Goal: Task Accomplishment & Management: Complete application form

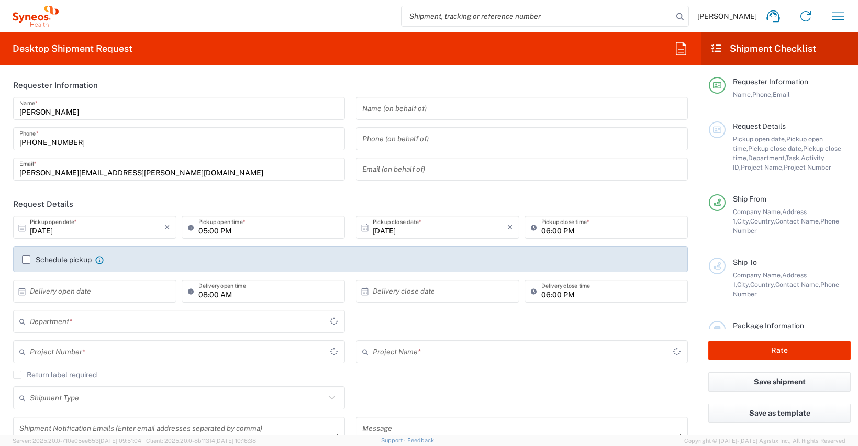
type input "[GEOGRAPHIC_DATA]"
type input "8350"
type input "[GEOGRAPHIC_DATA]"
type input "Syneos Health Clinical [GEOGRAPHIC_DATA]"
type input "[GEOGRAPHIC_DATA]"
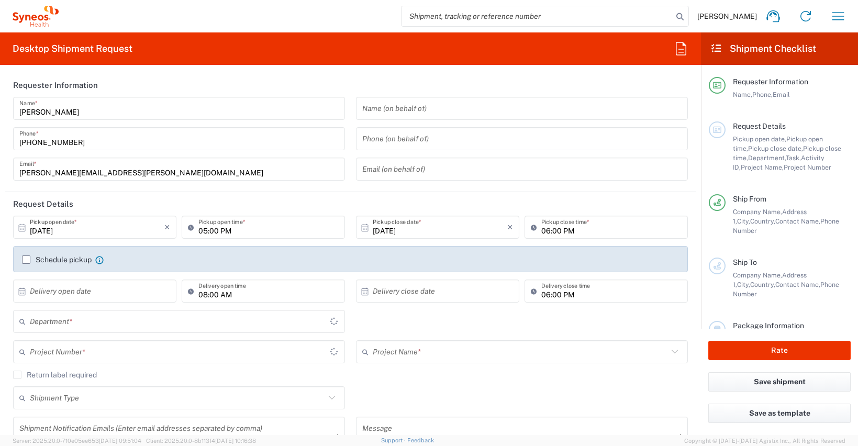
type input "8350"
type input "[GEOGRAPHIC_DATA]"
type input "Syneos Health Clinical [GEOGRAPHIC_DATA]"
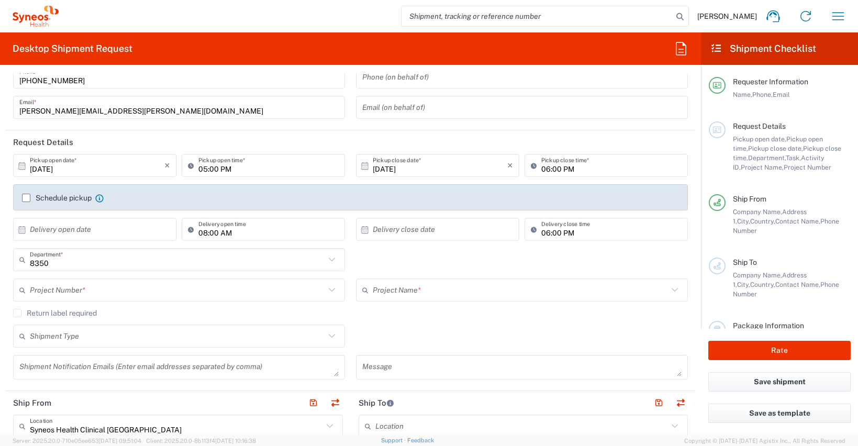
scroll to position [63, 0]
click at [103, 169] on input "[DATE]" at bounding box center [97, 165] width 135 height 18
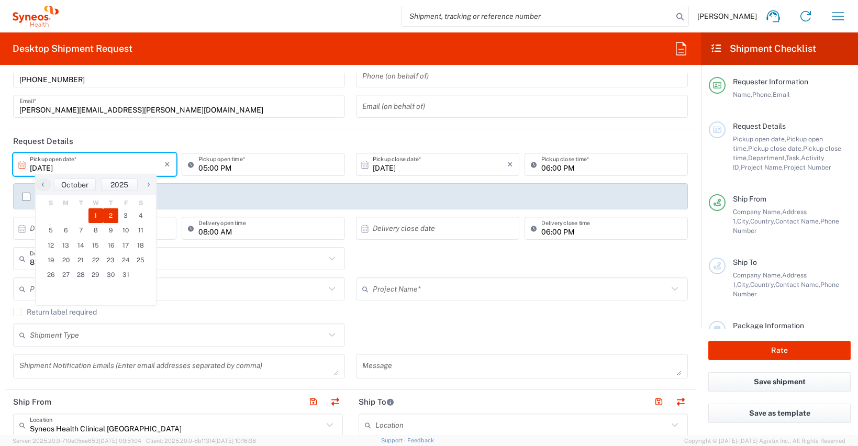
click at [106, 213] on span "2" at bounding box center [110, 215] width 15 height 15
type input "[DATE]"
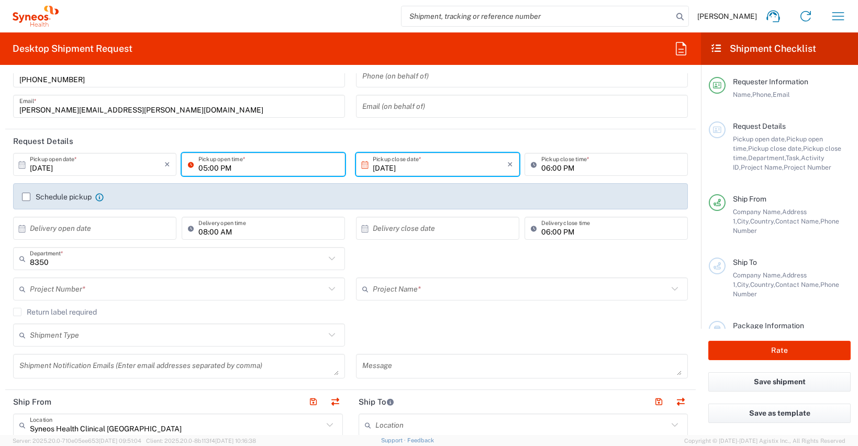
click at [204, 169] on input "05:00 PM" at bounding box center [268, 165] width 140 height 18
type input "09:00 AM"
click at [541, 168] on input "06:00 PM" at bounding box center [611, 165] width 140 height 18
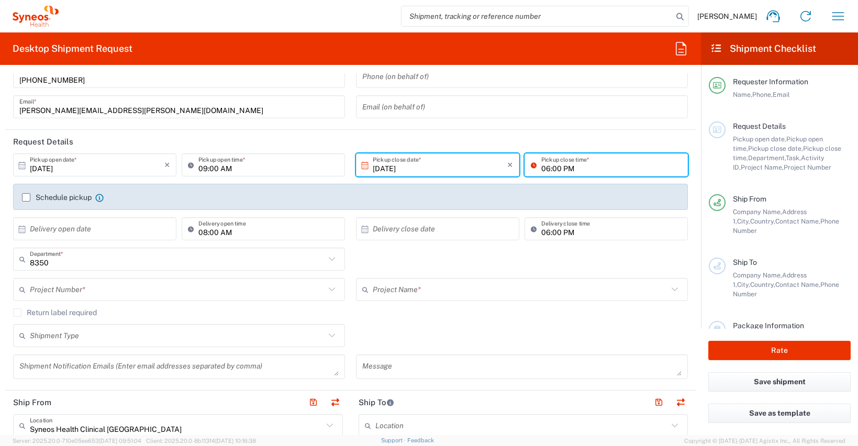
click at [28, 198] on label "Schedule pickup" at bounding box center [57, 197] width 70 height 8
click at [26, 197] on input "Schedule pickup" at bounding box center [26, 197] width 0 height 0
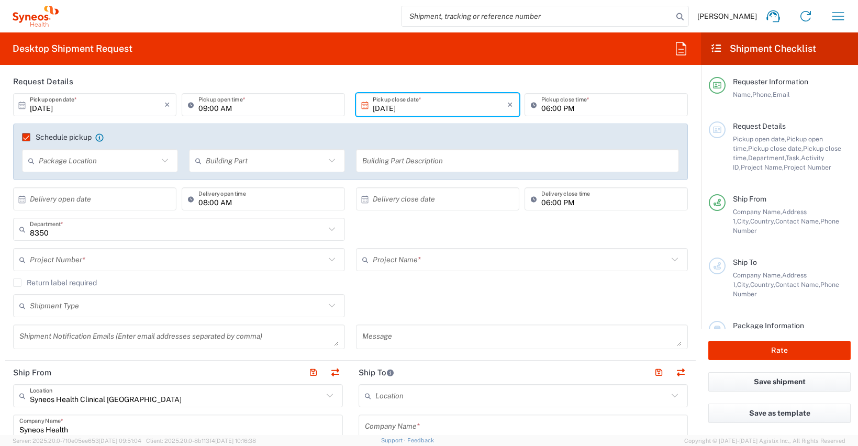
scroll to position [128, 0]
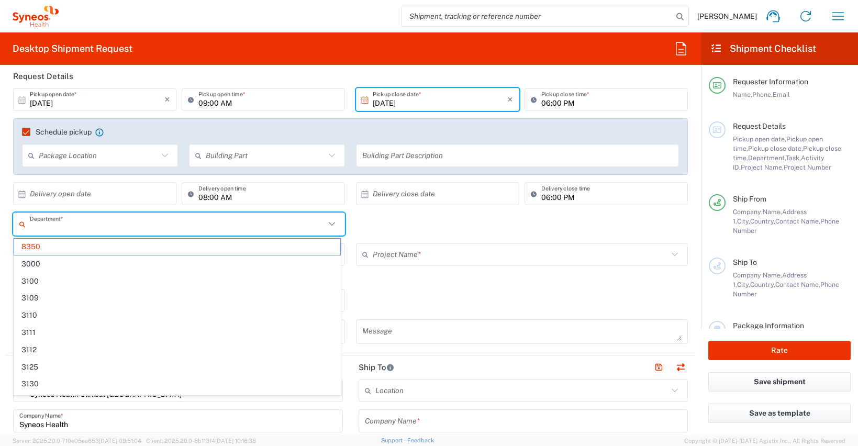
click at [164, 222] on input "text" at bounding box center [177, 224] width 295 height 18
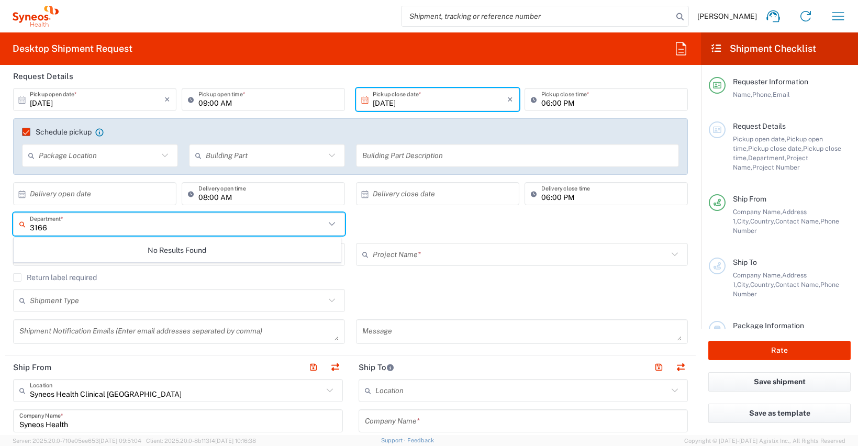
type input "3166"
drag, startPoint x: 54, startPoint y: 228, endPoint x: -41, endPoint y: 229, distance: 95.3
click at [0, 229] on html "[PERSON_NAME] Home Shipment estimator Shipment tracking Desktop shipment reques…" at bounding box center [429, 223] width 858 height 446
type input "324"
click at [330, 224] on icon at bounding box center [332, 224] width 14 height 14
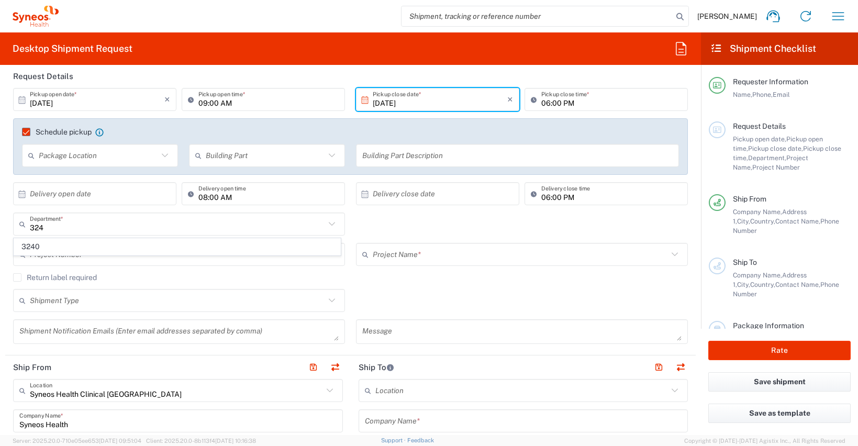
click at [329, 224] on icon at bounding box center [332, 224] width 6 height 4
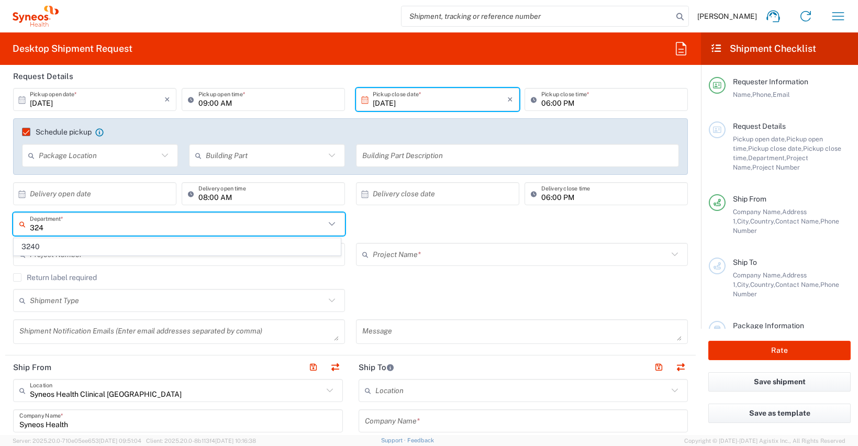
drag, startPoint x: 69, startPoint y: 229, endPoint x: -13, endPoint y: 223, distance: 81.4
click at [0, 223] on html "[PERSON_NAME] Home Shipment estimator Shipment tracking Desktop shipment reques…" at bounding box center [429, 223] width 858 height 446
type input "2"
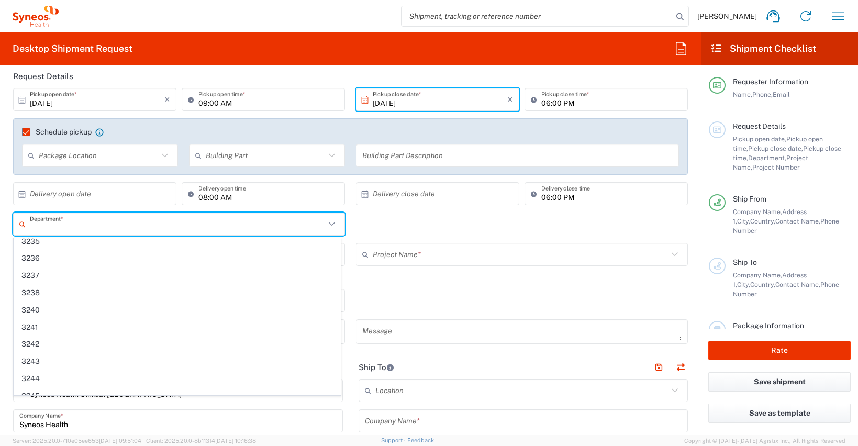
scroll to position [797, 0]
click at [83, 357] on span "3243" at bounding box center [177, 360] width 326 height 16
type input "3243"
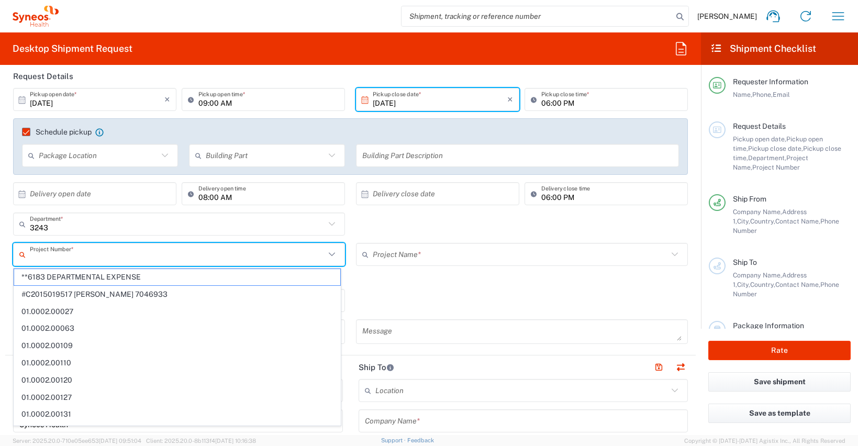
click at [272, 252] on input "text" at bounding box center [177, 255] width 295 height 18
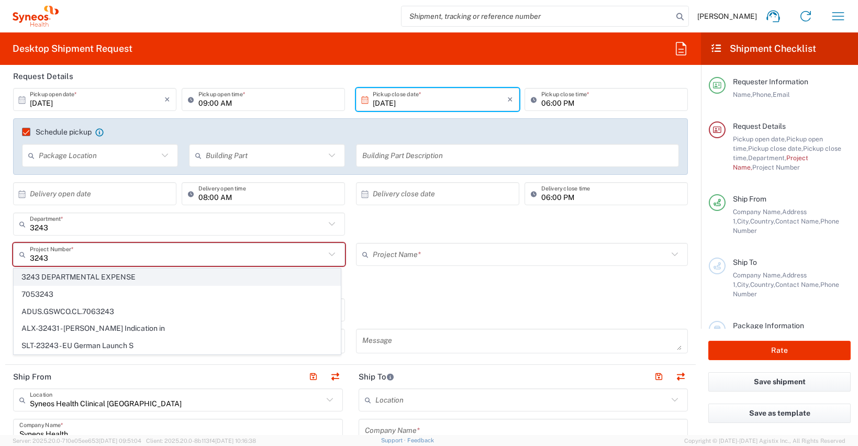
click at [138, 270] on span "3243 DEPARTMENTAL EXPENSE" at bounding box center [177, 277] width 326 height 16
type input "3243 DEPARTMENTAL EXPENSE"
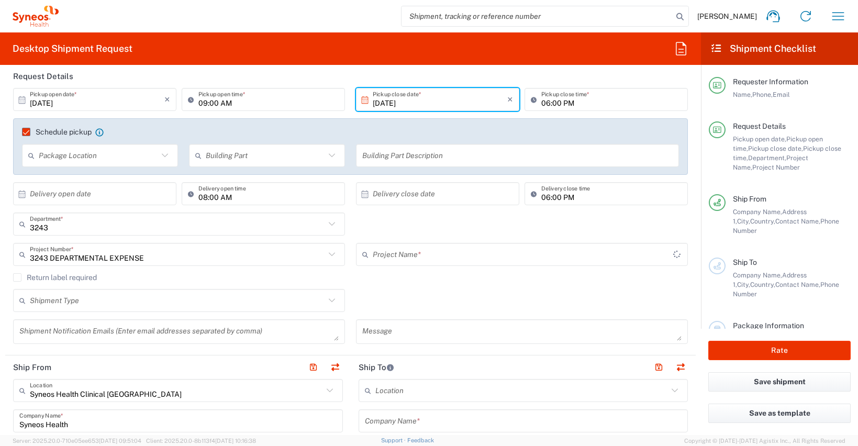
type input "3243 DEPARTMENTAL EXPENSE"
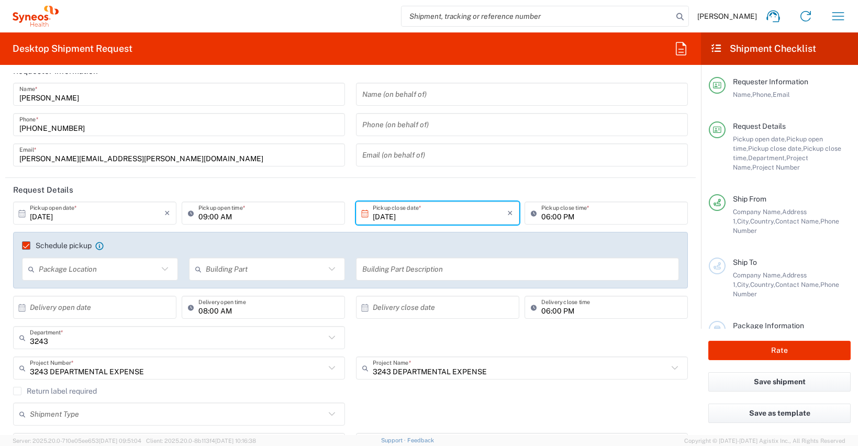
scroll to position [12, 0]
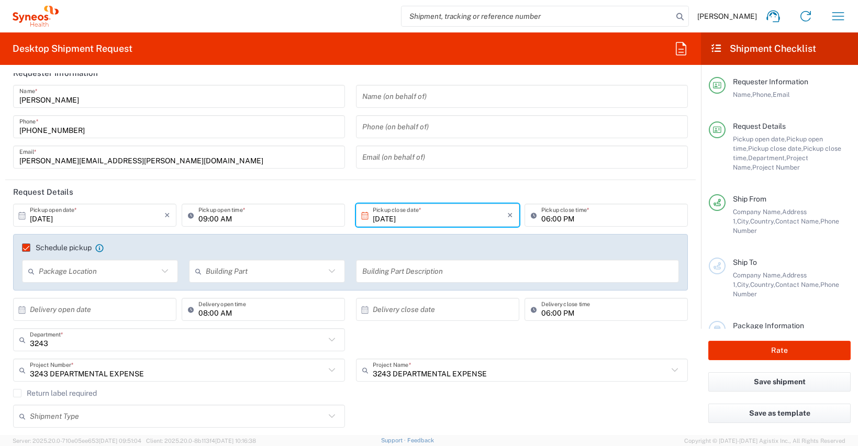
click at [256, 314] on input "08:00 AM" at bounding box center [268, 310] width 140 height 18
type input ":00 AM"
drag, startPoint x: 155, startPoint y: 316, endPoint x: 357, endPoint y: 329, distance: 202.0
click at [147, 316] on div "× Delivery open date Cancel Apply :00 AM Delivery open time" at bounding box center [178, 313] width 337 height 30
drag, startPoint x: 564, startPoint y: 317, endPoint x: 588, endPoint y: 315, distance: 23.7
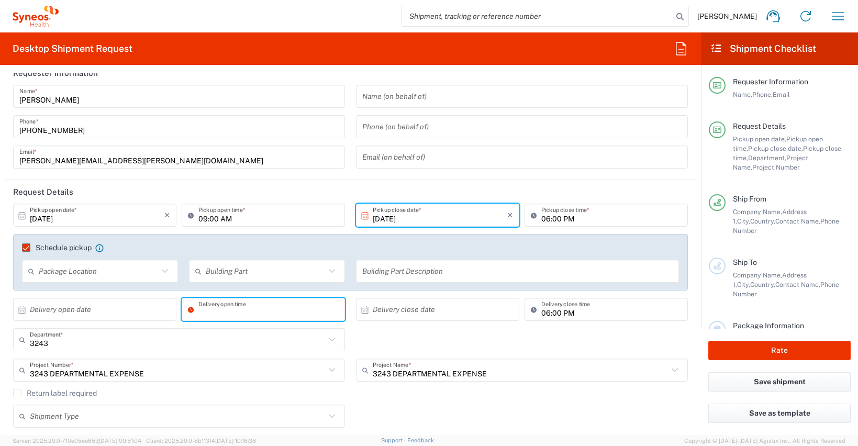
click at [564, 317] on input "06:00 PM" at bounding box center [611, 310] width 140 height 18
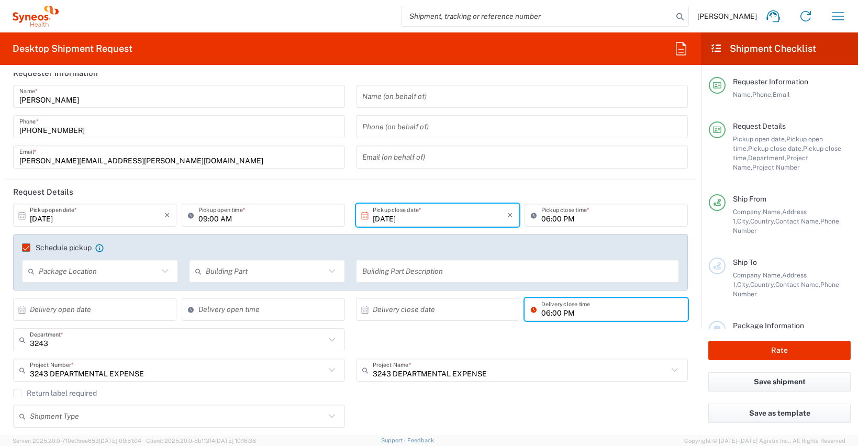
drag, startPoint x: 588, startPoint y: 315, endPoint x: 478, endPoint y: 315, distance: 110.0
click at [478, 315] on div "× Delivery close date Cancel Apply 06:00 PM Delivery close time" at bounding box center [521, 313] width 337 height 30
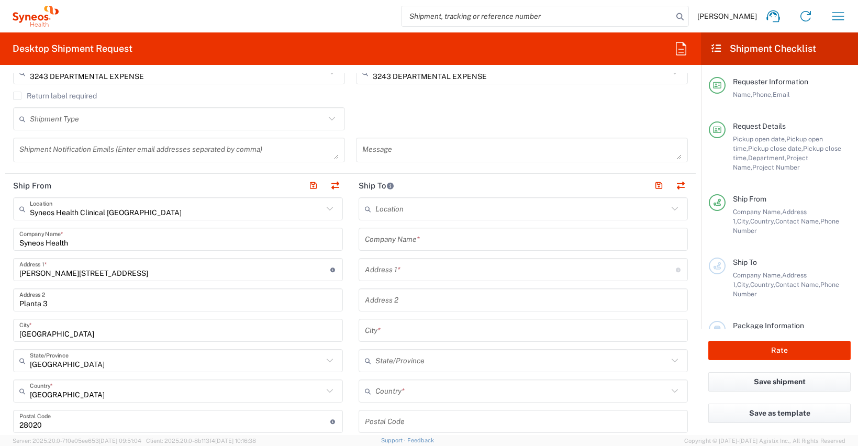
scroll to position [308, 0]
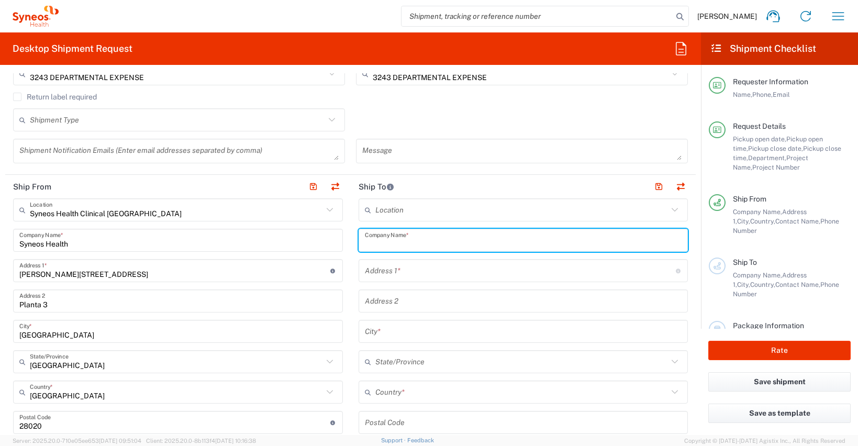
click at [417, 245] on input "text" at bounding box center [523, 240] width 317 height 18
type input "s"
type input "Syneos Health"
click at [399, 274] on input "text" at bounding box center [520, 271] width 311 height 18
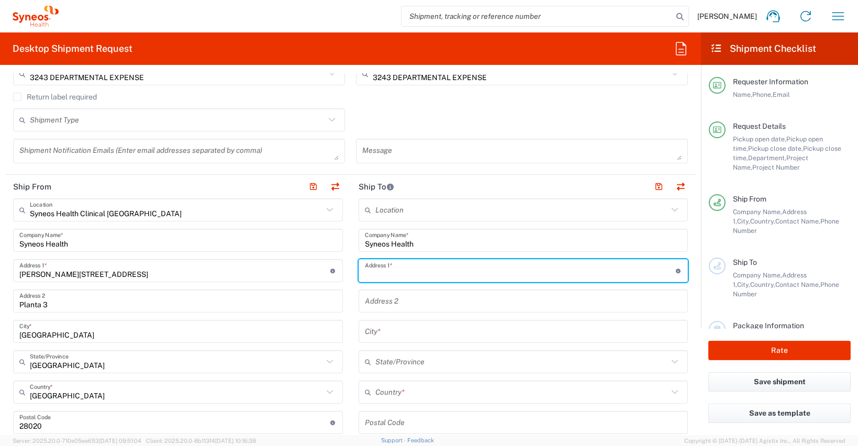
click at [478, 265] on input "text" at bounding box center [520, 271] width 311 height 18
type input "[STREET_ADDRESS]"
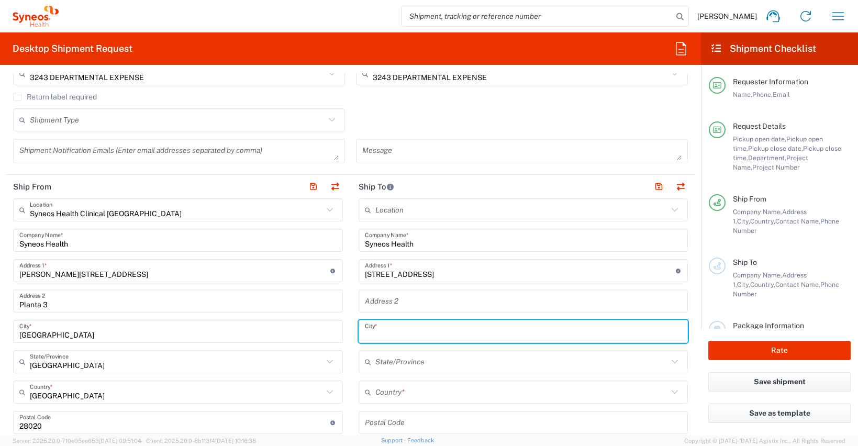
click at [389, 332] on input "text" at bounding box center [523, 332] width 317 height 18
type input "[GEOGRAPHIC_DATA]"
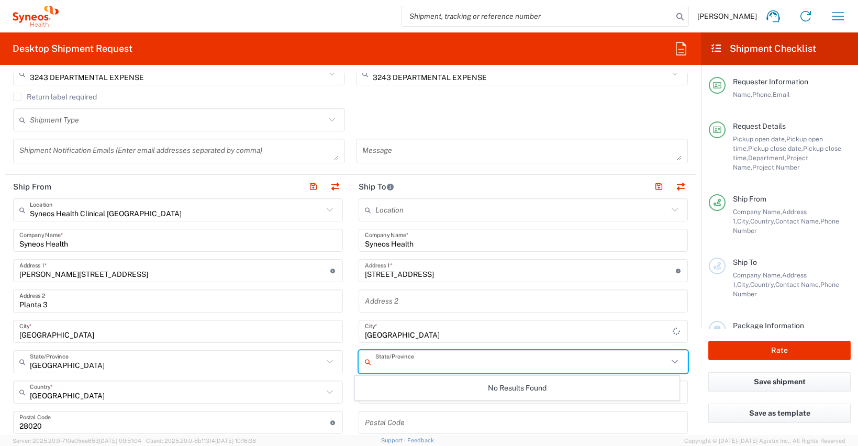
click at [382, 360] on input "text" at bounding box center [521, 362] width 293 height 18
click at [670, 361] on icon at bounding box center [675, 362] width 14 height 14
click at [668, 361] on icon at bounding box center [675, 362] width 14 height 14
drag, startPoint x: 470, startPoint y: 370, endPoint x: 359, endPoint y: 369, distance: 111.0
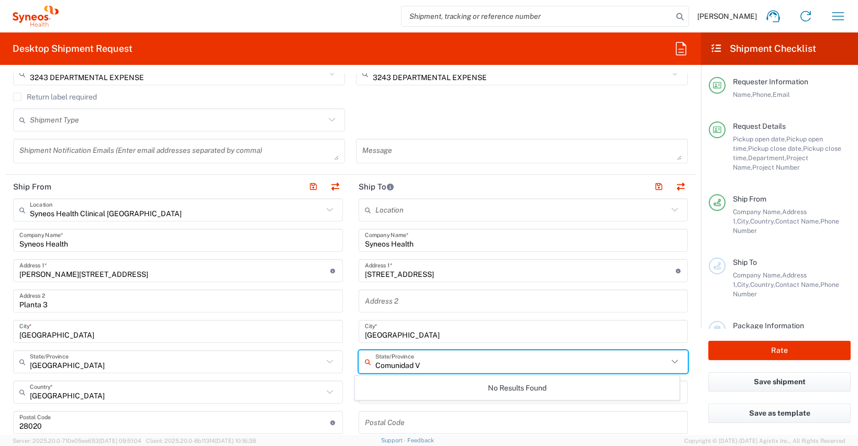
click at [359, 369] on div "Comunidad V State/Province" at bounding box center [524, 361] width 330 height 23
type input "A"
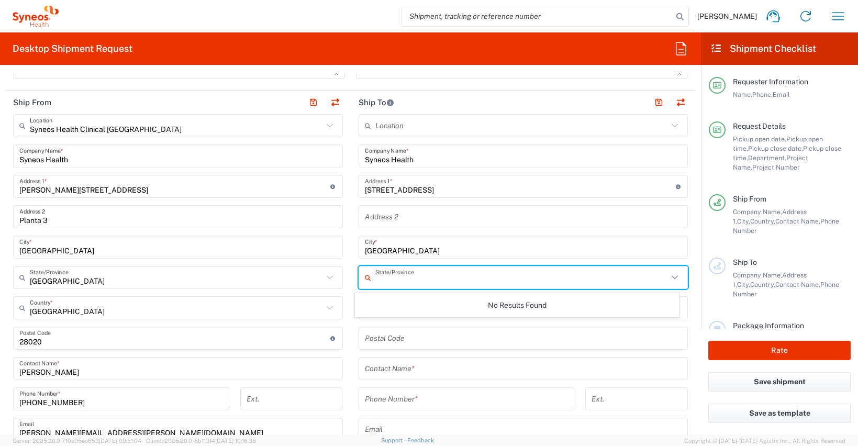
scroll to position [389, 0]
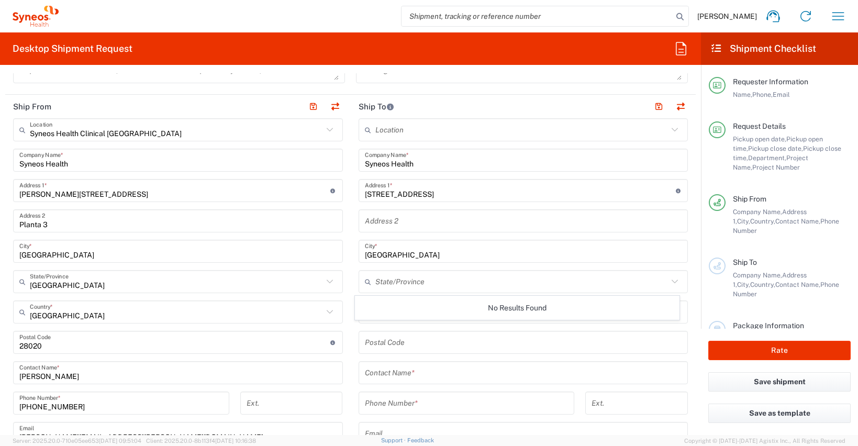
click at [672, 280] on icon at bounding box center [675, 282] width 6 height 4
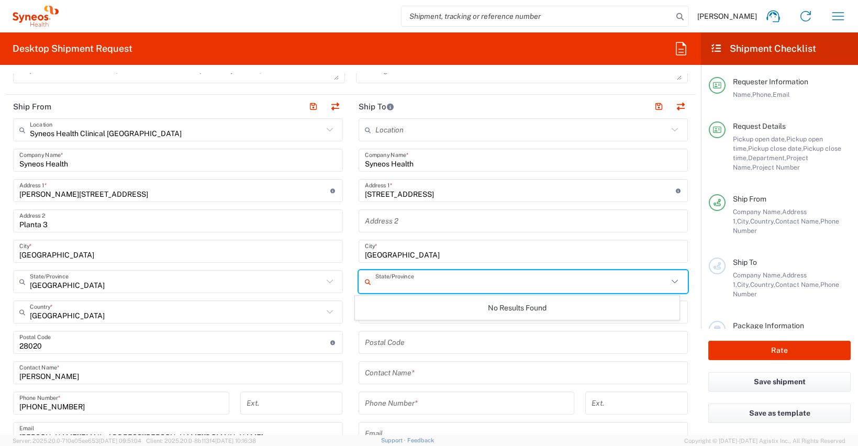
click at [389, 346] on input "undefined" at bounding box center [523, 343] width 317 height 18
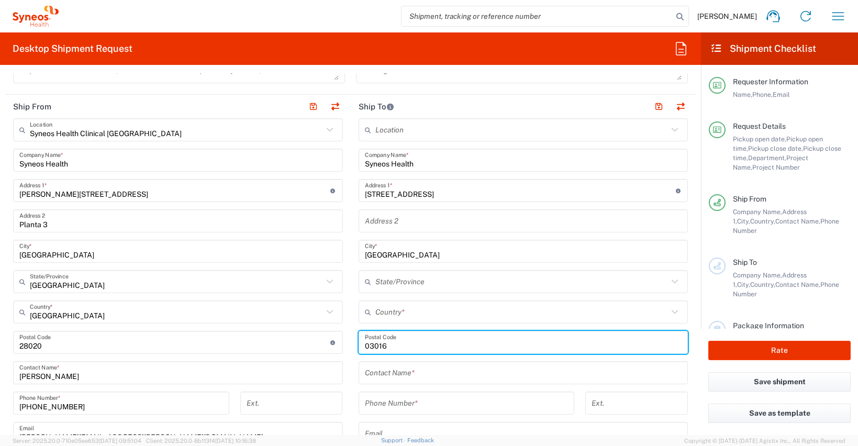
type input "03016"
click at [435, 310] on input "text" at bounding box center [521, 312] width 293 height 18
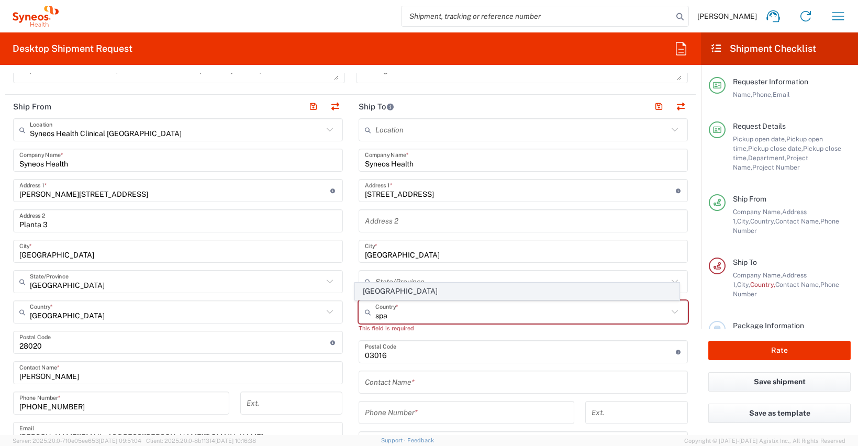
click at [372, 291] on span "[GEOGRAPHIC_DATA]" at bounding box center [518, 291] width 324 height 16
type input "[GEOGRAPHIC_DATA]"
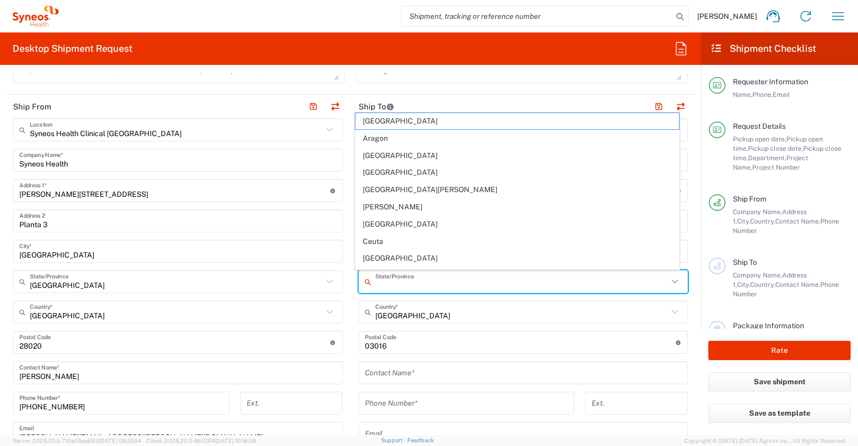
click at [412, 284] on input "text" at bounding box center [521, 282] width 293 height 18
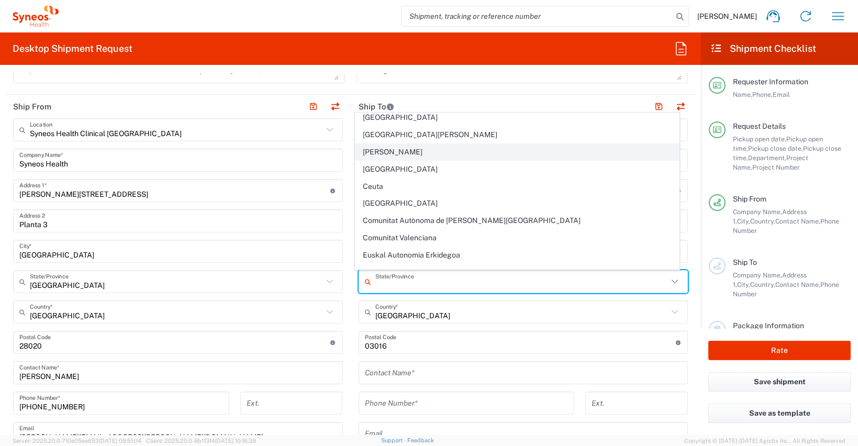
scroll to position [53, 0]
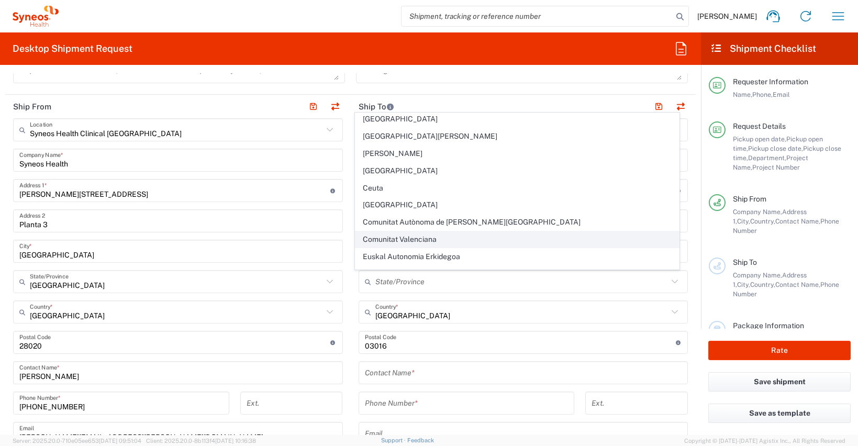
click at [433, 233] on span "Comunitat Valenciana" at bounding box center [518, 239] width 324 height 16
type input "Comunitat Valenciana"
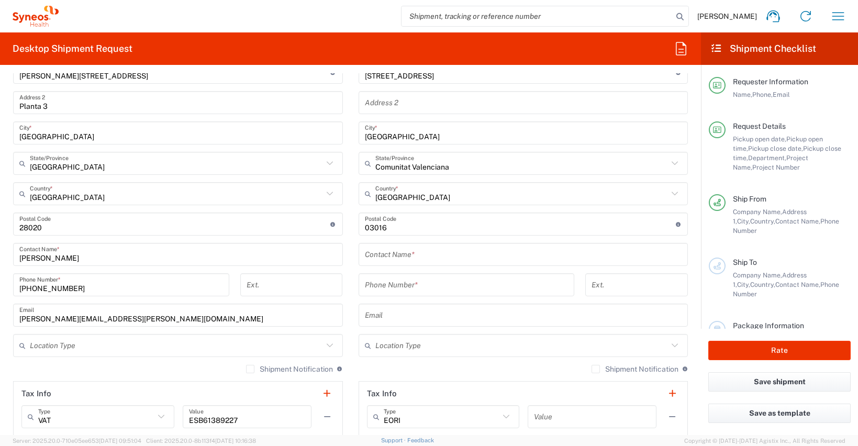
scroll to position [506, 0]
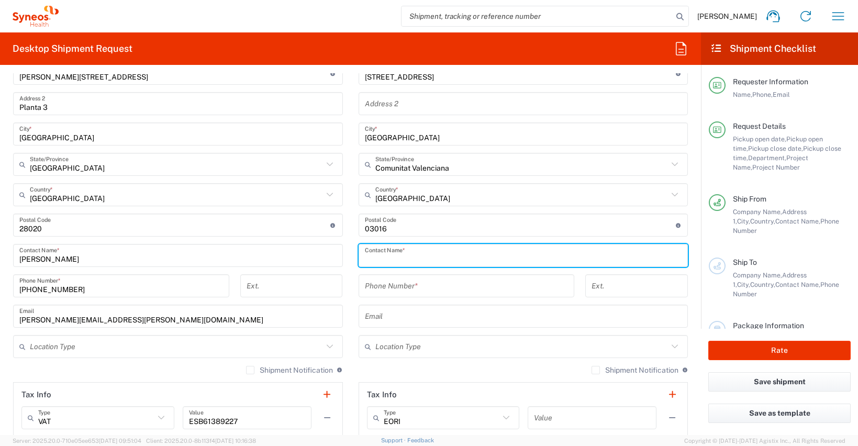
click at [381, 256] on input "text" at bounding box center [523, 256] width 317 height 18
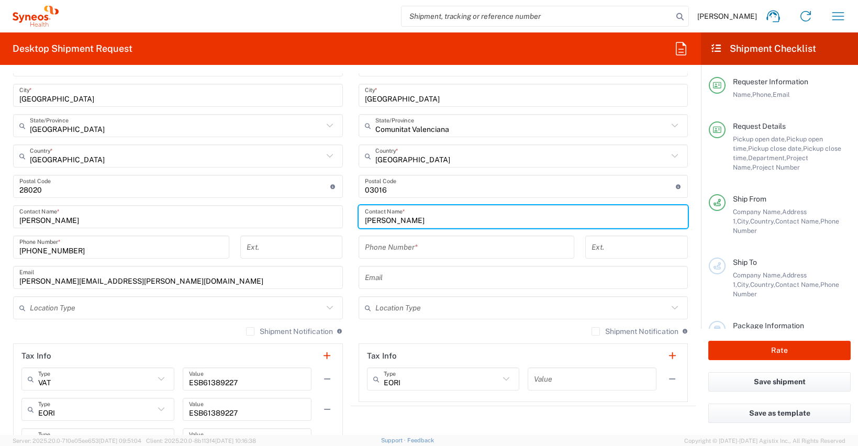
scroll to position [542, 0]
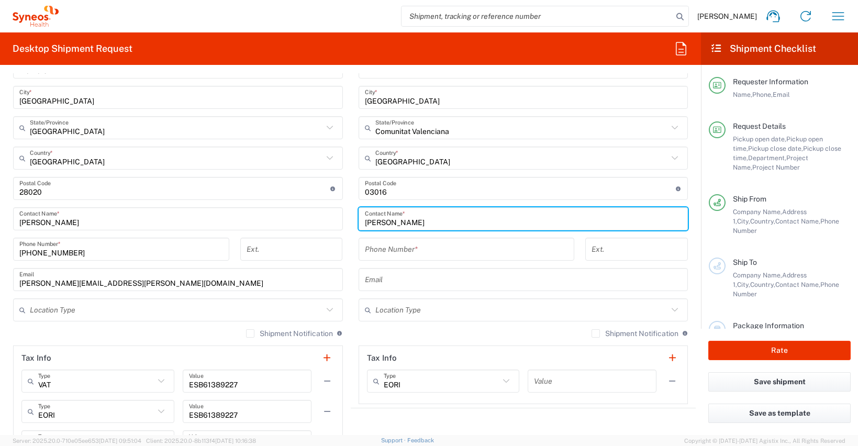
type input "[PERSON_NAME]"
click at [592, 334] on label "Shipment Notification" at bounding box center [635, 333] width 87 height 8
click at [596, 334] on input "Shipment Notification" at bounding box center [596, 334] width 0 height 0
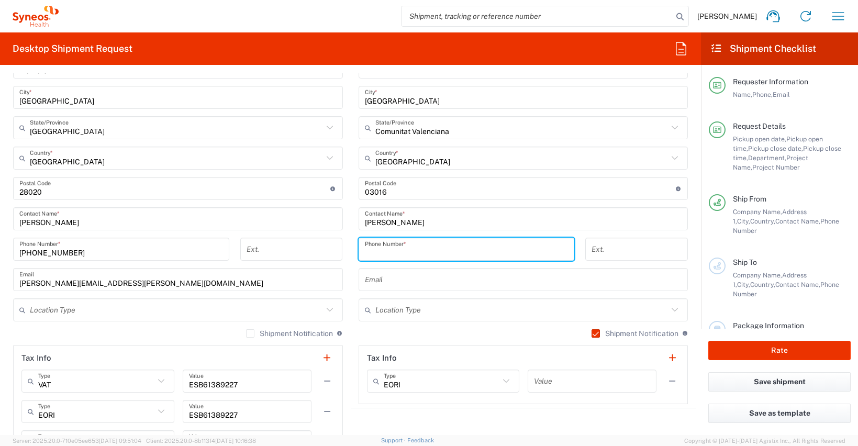
click at [459, 258] on input "tel" at bounding box center [467, 249] width 204 height 18
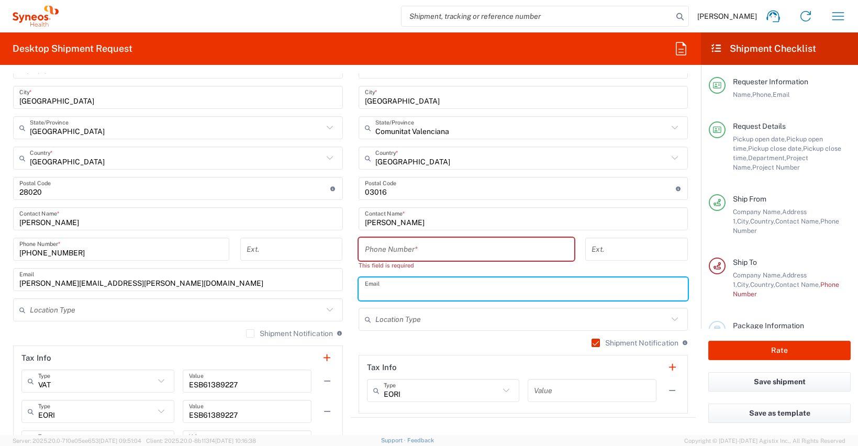
click at [572, 280] on input "text" at bounding box center [523, 289] width 317 height 18
paste input "[PERSON_NAME] <[PERSON_NAME][EMAIL_ADDRESS][DOMAIN_NAME]>"
type input "[PERSON_NAME][EMAIL_ADDRESS][DOMAIN_NAME]"
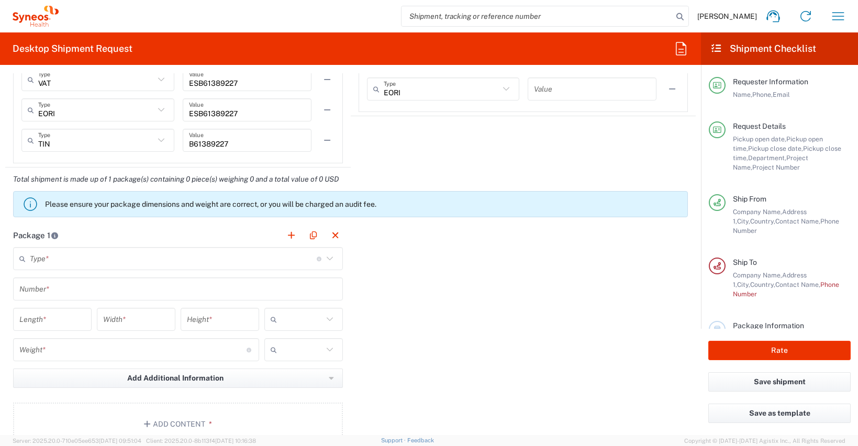
scroll to position [844, 0]
click at [324, 259] on icon at bounding box center [330, 259] width 14 height 14
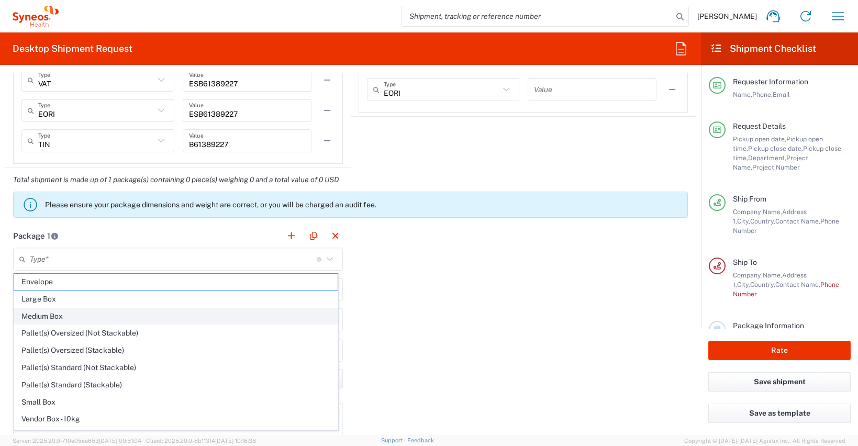
click at [208, 315] on span "Medium Box" at bounding box center [176, 316] width 324 height 16
type input "Medium Box"
type input "13"
type input "11.5"
type input "2.5"
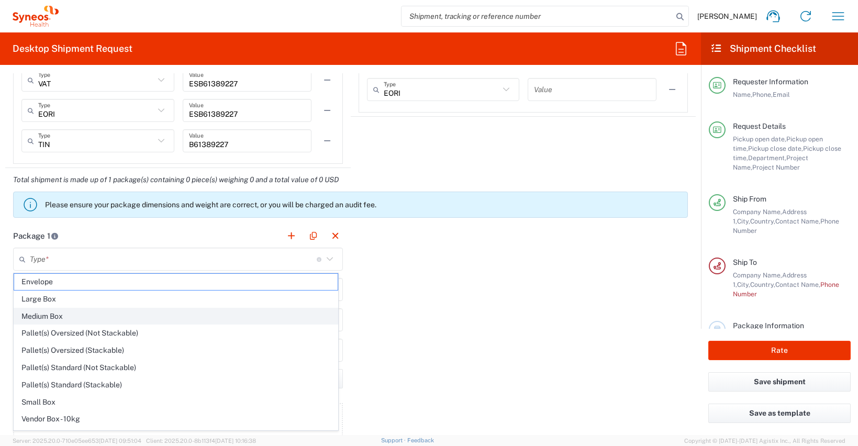
type input "in"
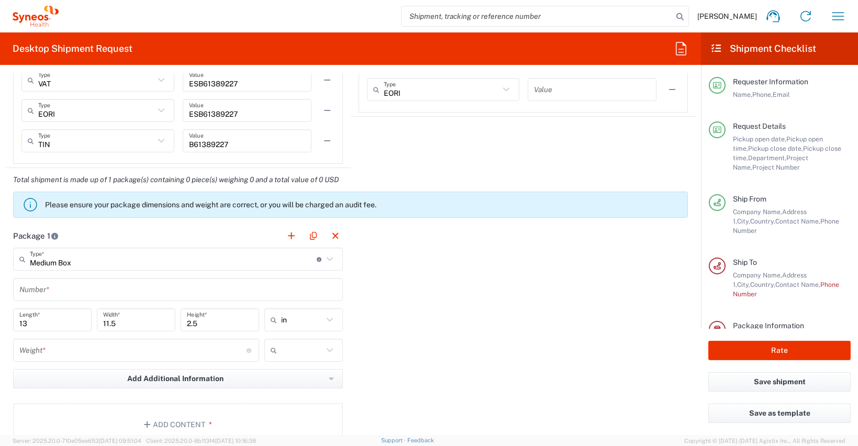
click at [85, 288] on input "text" at bounding box center [177, 290] width 317 height 18
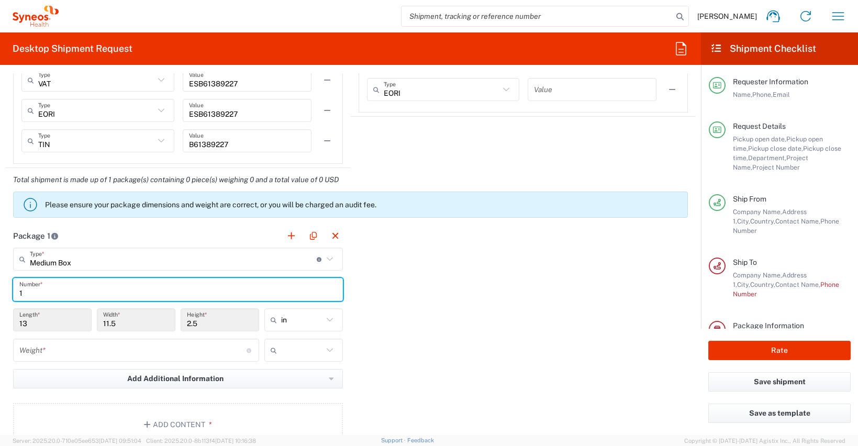
type input "1"
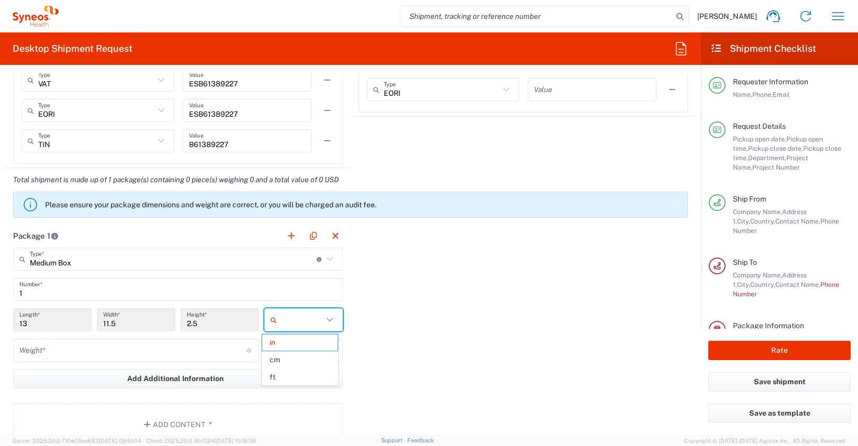
click at [296, 320] on input "text" at bounding box center [302, 320] width 42 height 17
click at [287, 360] on span "cm" at bounding box center [299, 360] width 75 height 16
type input "33.02"
type input "29.21"
type input "6.35"
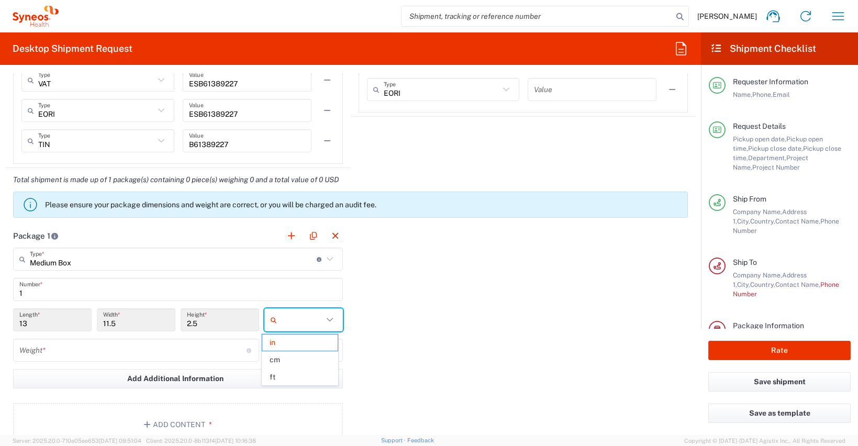
type input "cm"
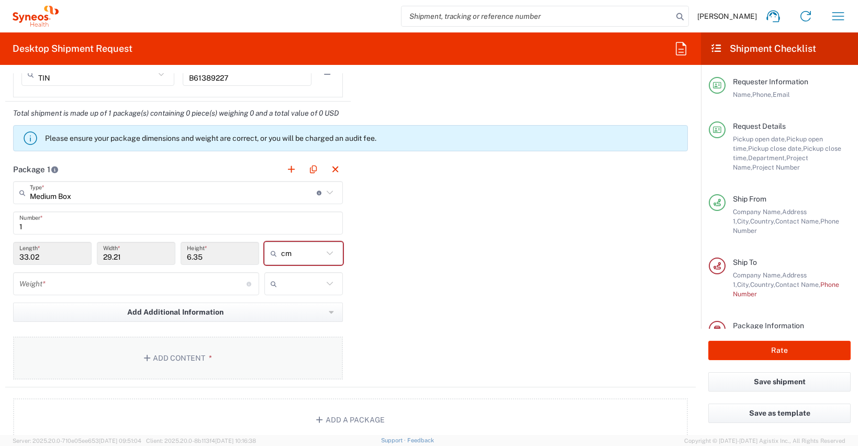
scroll to position [912, 0]
click at [209, 364] on button "Add Content *" at bounding box center [178, 356] width 330 height 43
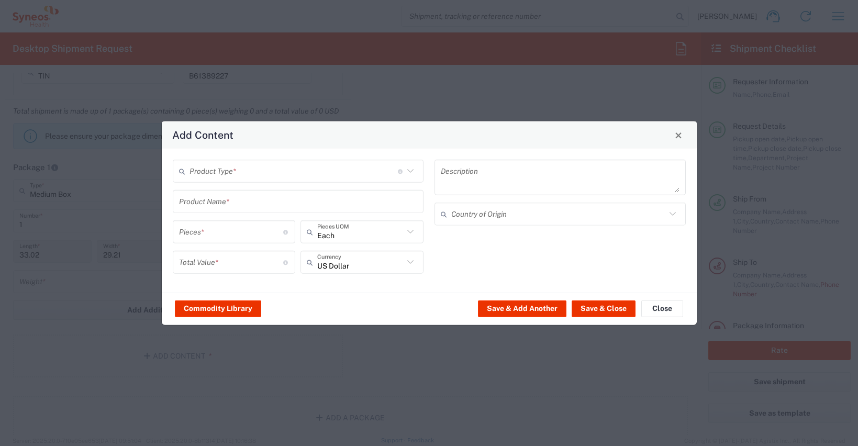
click at [243, 169] on input "text" at bounding box center [294, 171] width 208 height 18
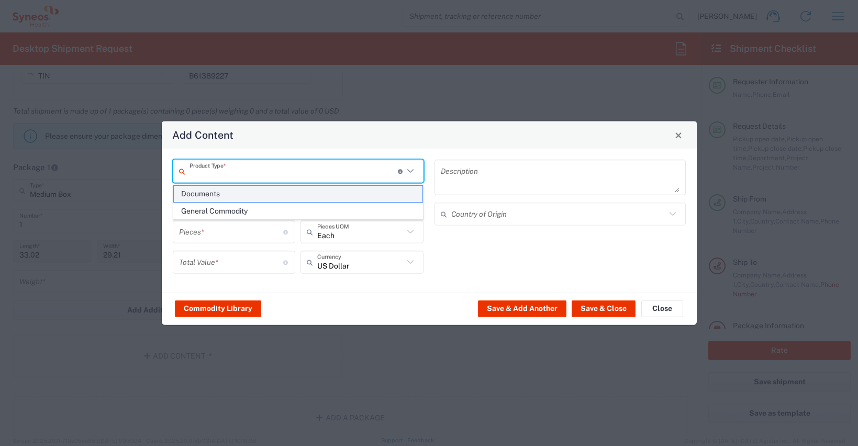
click at [229, 195] on span "Documents" at bounding box center [298, 194] width 249 height 16
type input "Documents"
type input "1"
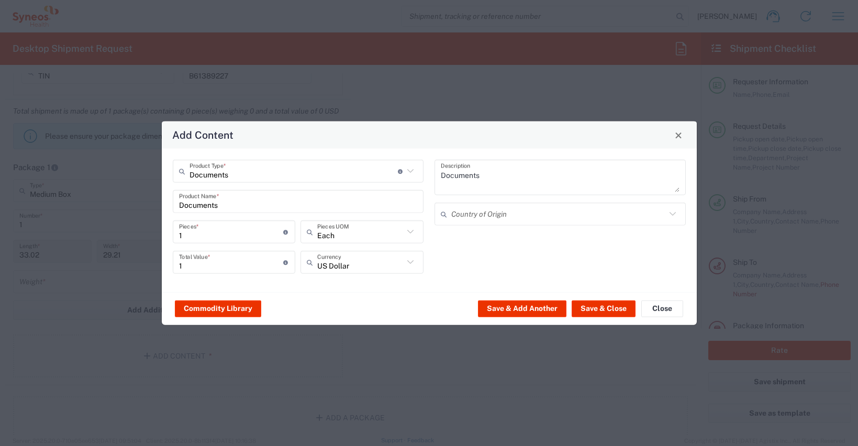
click at [505, 171] on textarea "Documents" at bounding box center [560, 177] width 239 height 29
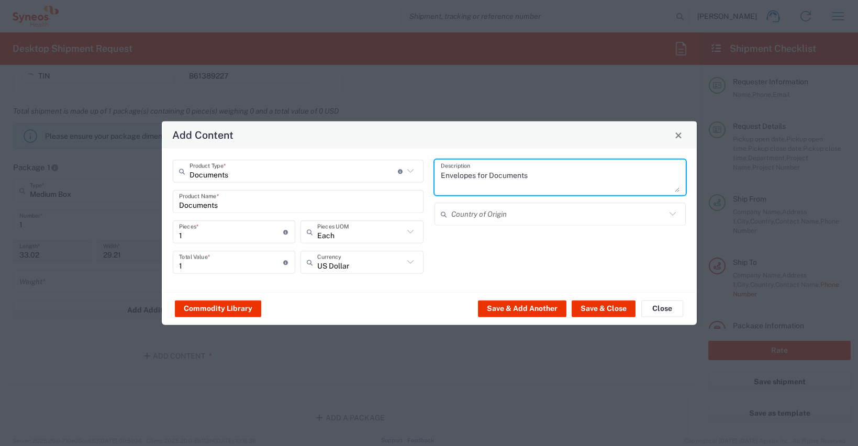
type textarea "Envelopes for Documents"
click at [383, 264] on input "text" at bounding box center [360, 262] width 86 height 18
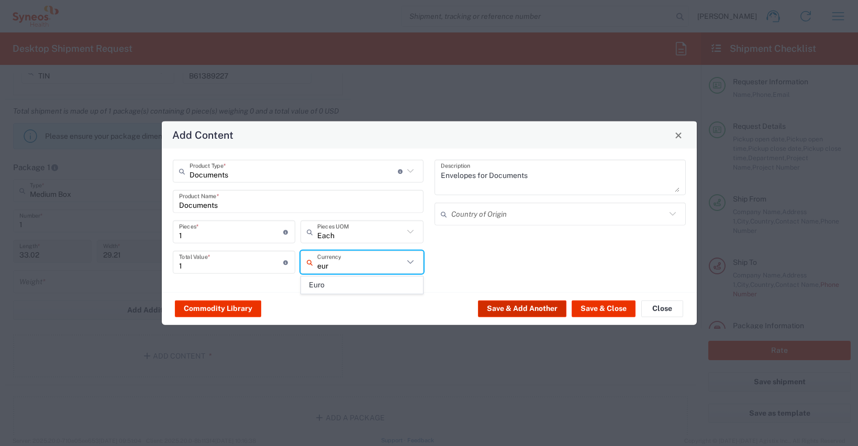
click at [376, 279] on span "Euro" at bounding box center [362, 285] width 121 height 16
type input "Euro"
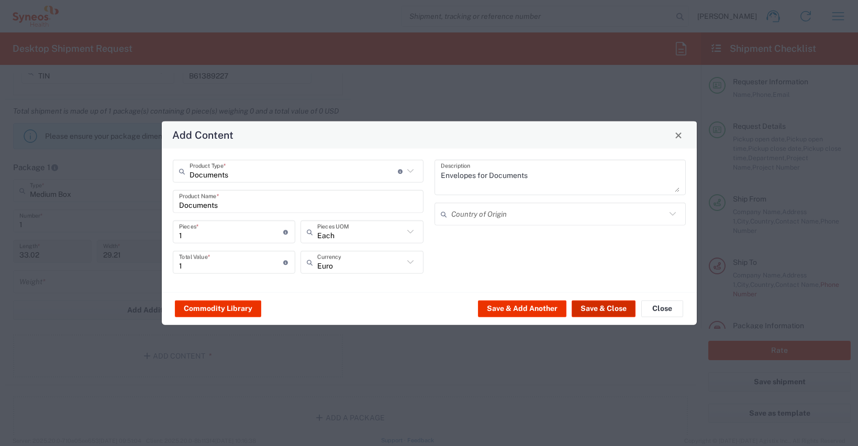
click at [577, 305] on button "Save & Close" at bounding box center [604, 308] width 64 height 17
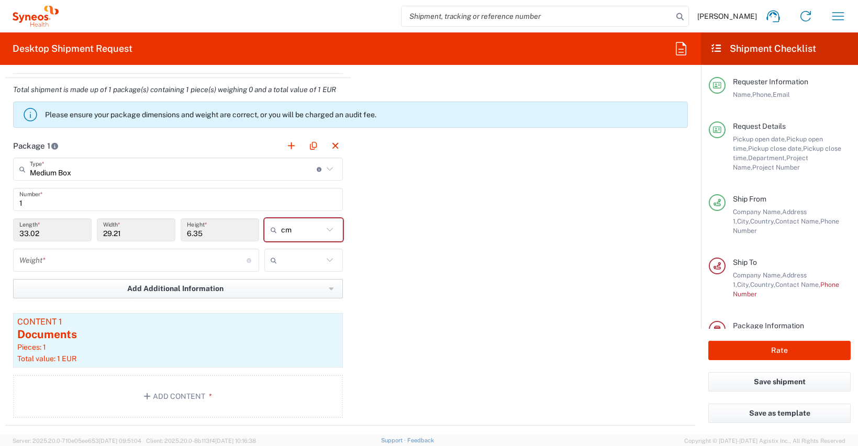
scroll to position [933, 0]
click at [157, 257] on input "number" at bounding box center [132, 261] width 227 height 18
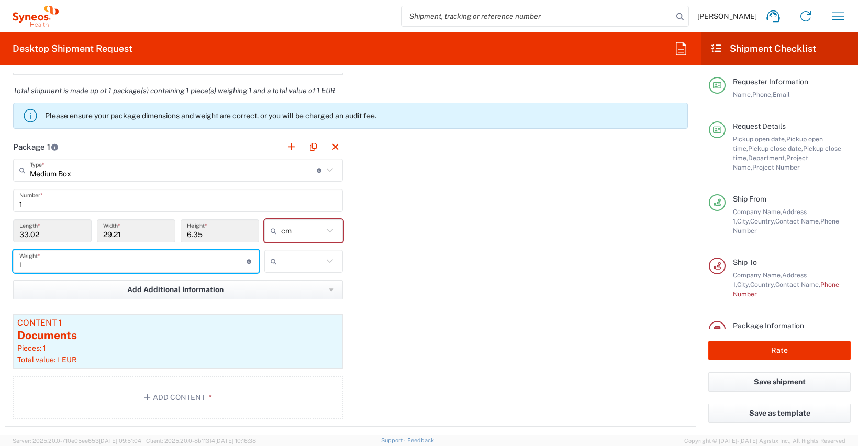
type input "1"
click at [285, 257] on input "text" at bounding box center [302, 261] width 42 height 17
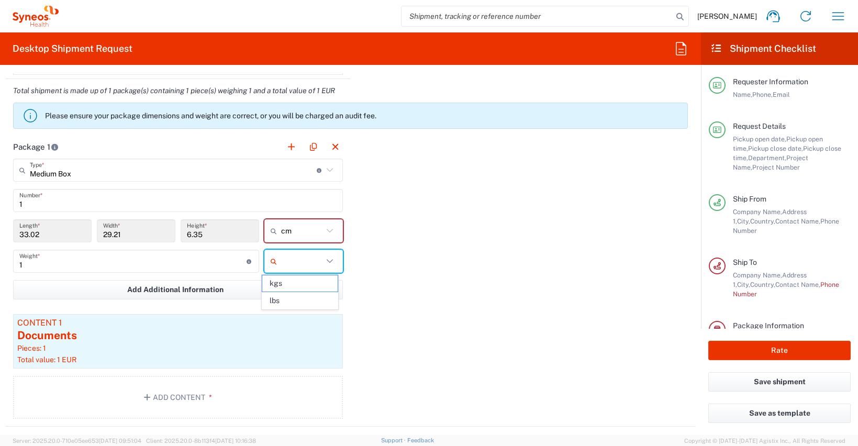
scroll to position [933, 0]
click at [287, 279] on span "kgs" at bounding box center [299, 283] width 75 height 16
type input "kgs"
click at [402, 258] on div "Package 1 Medium Box Type * Material used to package goods Envelope Large Box M…" at bounding box center [350, 281] width 691 height 292
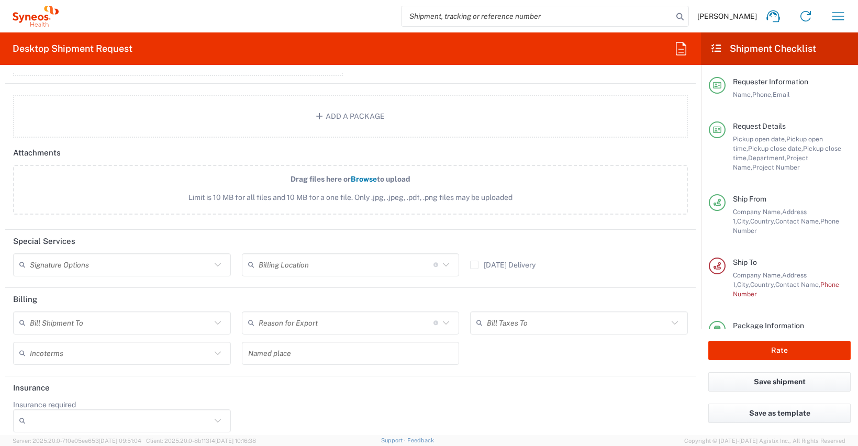
scroll to position [1284, 0]
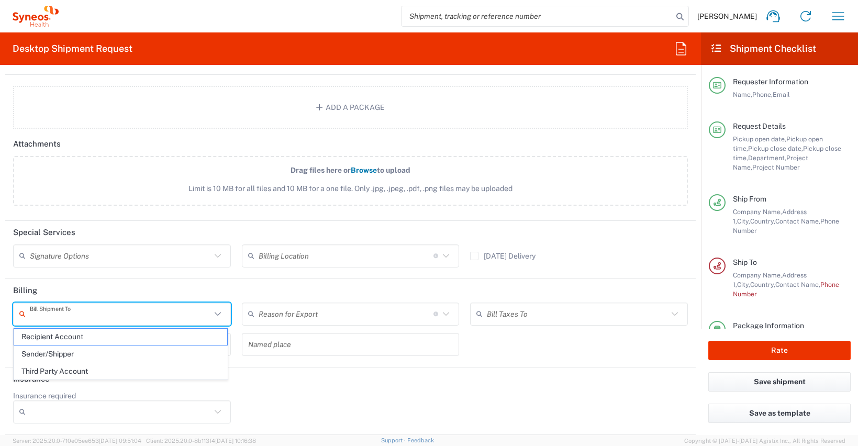
click at [175, 310] on input "text" at bounding box center [120, 314] width 181 height 18
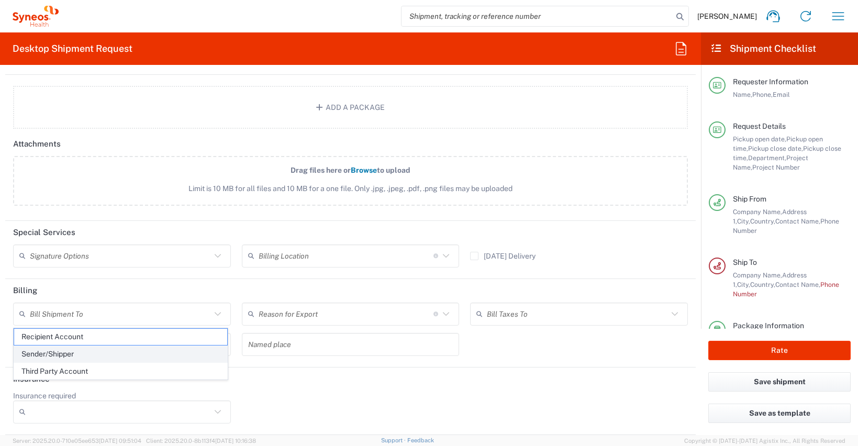
click at [143, 352] on span "Sender/Shipper" at bounding box center [120, 354] width 213 height 16
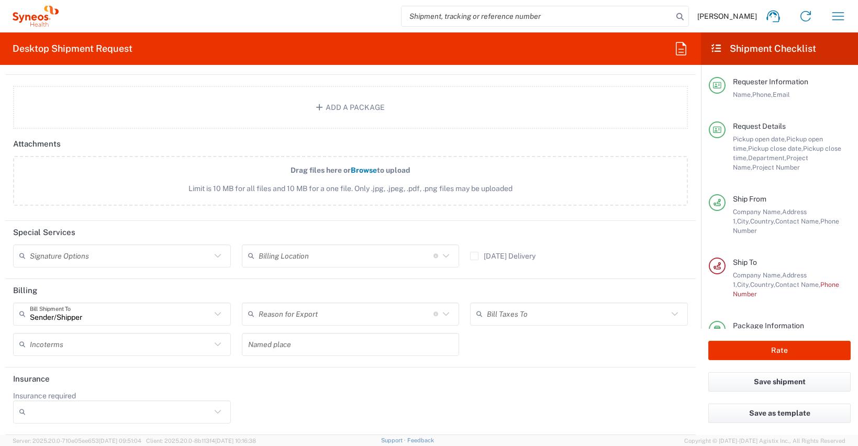
click at [143, 352] on input "text" at bounding box center [120, 344] width 181 height 18
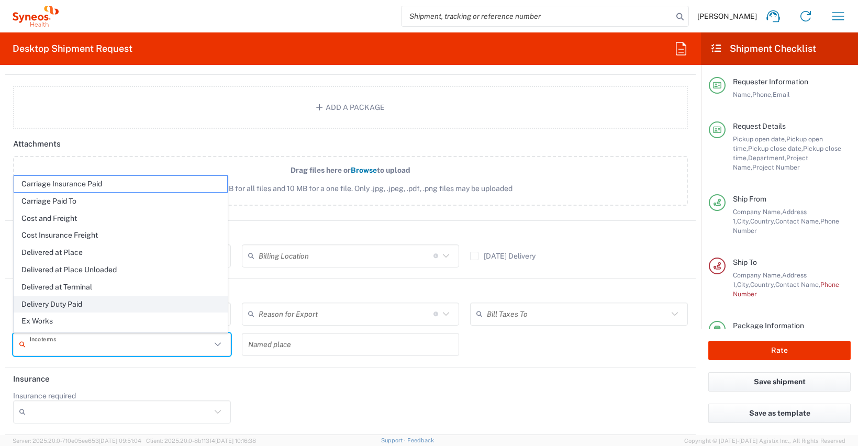
click at [114, 306] on span "Delivery Duty Paid" at bounding box center [120, 304] width 213 height 16
type input "Sender/Shipper"
type input "Delivery Duty Paid"
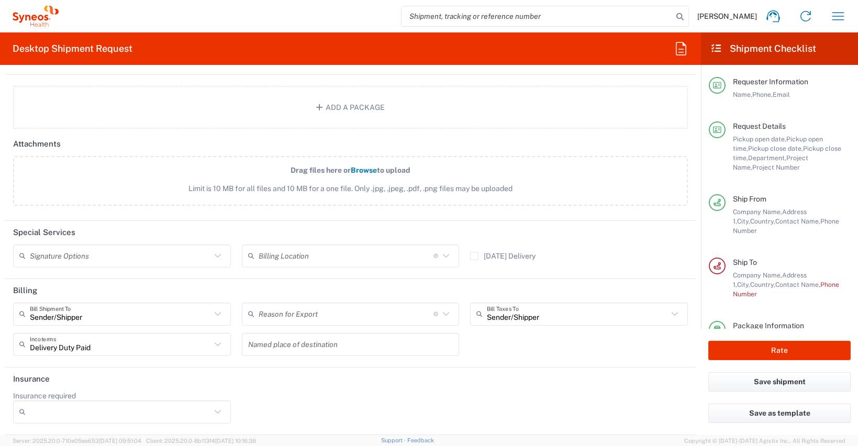
click at [395, 381] on header "Insurance" at bounding box center [350, 380] width 691 height 24
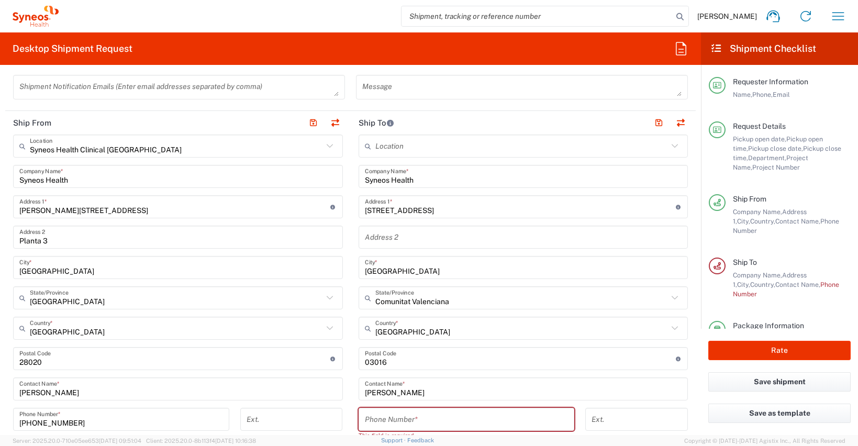
scroll to position [361, 0]
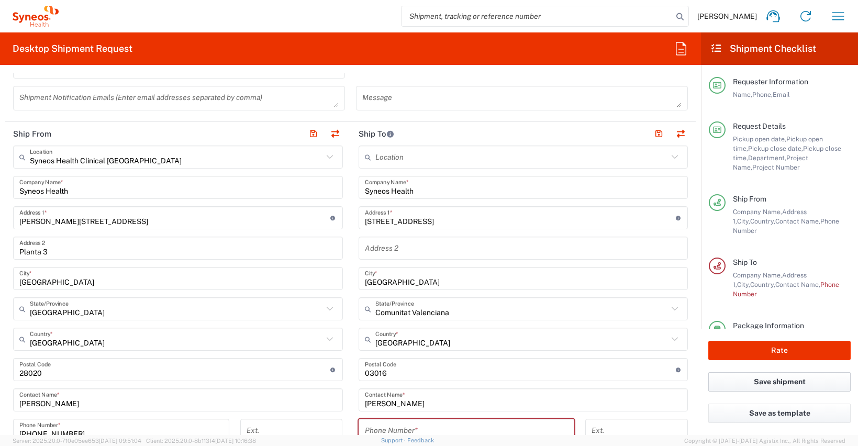
click at [820, 382] on button "Save shipment" at bounding box center [779, 381] width 142 height 19
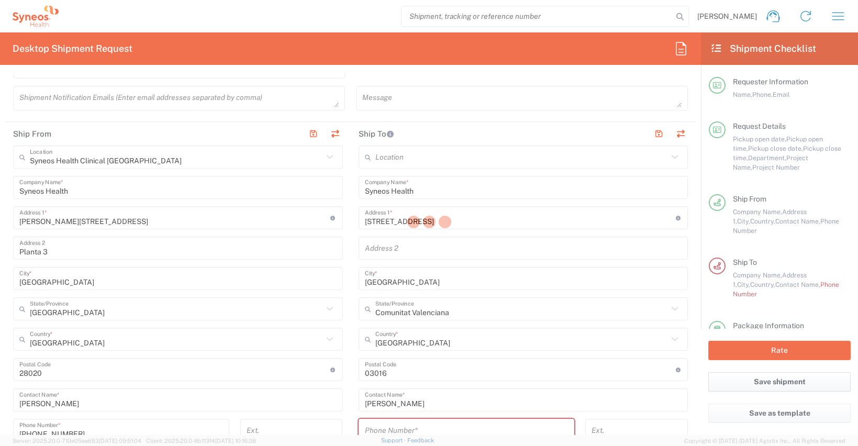
type input "3243 DEPARTMENTAL EXPENSE"
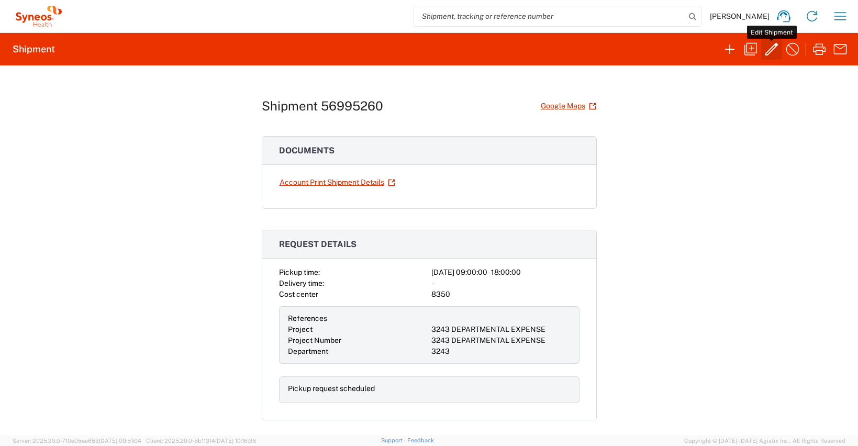
click at [769, 49] on icon "button" at bounding box center [771, 49] width 17 height 17
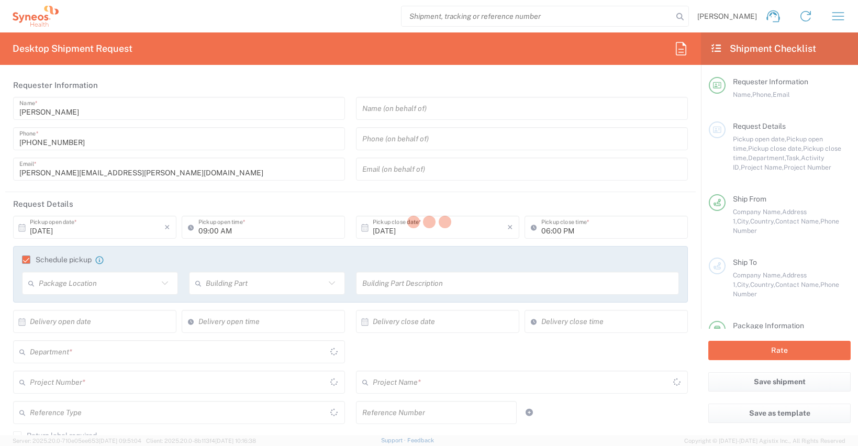
type input "3243 DEPARTMENTAL EXPENSE"
type input "[GEOGRAPHIC_DATA]"
type input "Comunitat Valenciana"
type input "Medium Box"
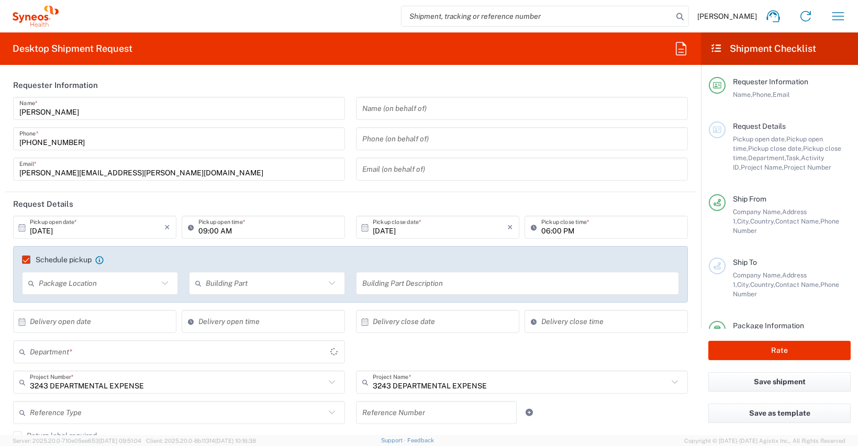
type input "3243"
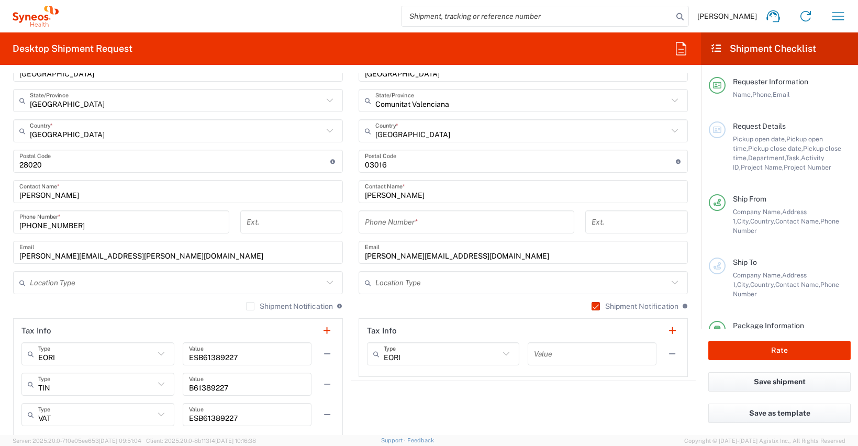
scroll to position [603, 0]
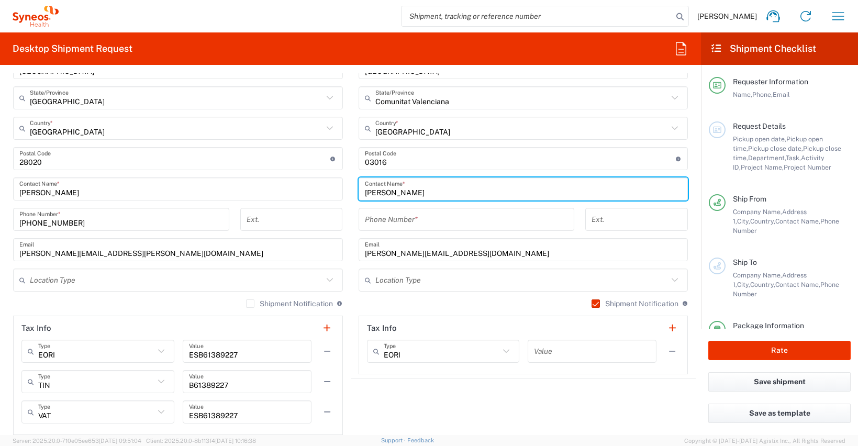
drag, startPoint x: 409, startPoint y: 195, endPoint x: 368, endPoint y: 192, distance: 40.9
click at [353, 190] on main "Location [PERSON_NAME] LLC-[GEOGRAPHIC_DATA] [GEOGRAPHIC_DATA] [GEOGRAPHIC_DATA…" at bounding box center [524, 155] width 346 height 440
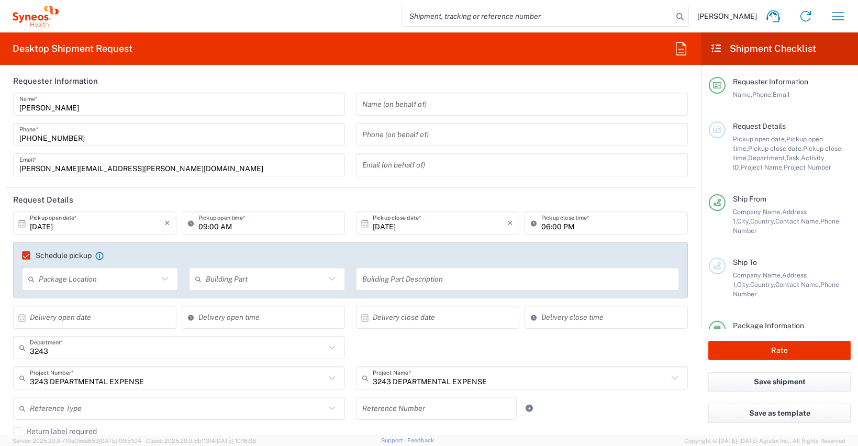
scroll to position [0, 0]
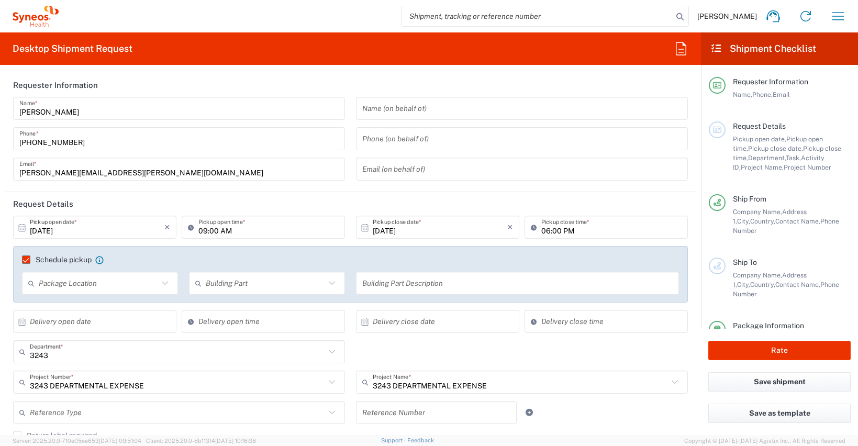
click at [379, 105] on input "text" at bounding box center [521, 108] width 319 height 18
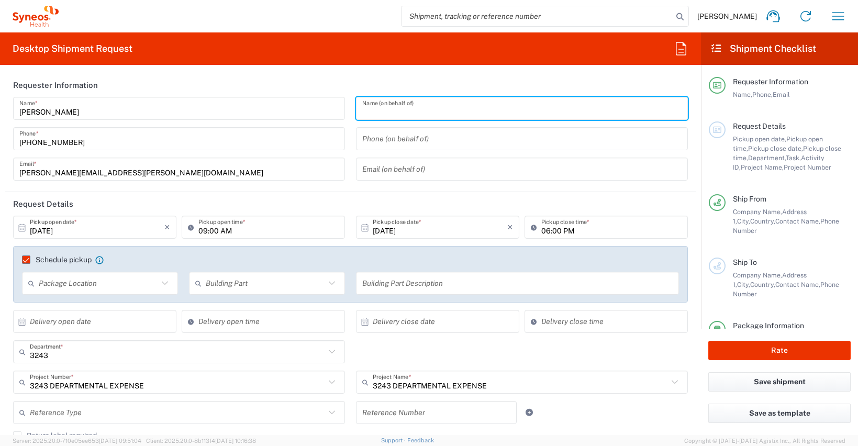
paste input "[PERSON_NAME]"
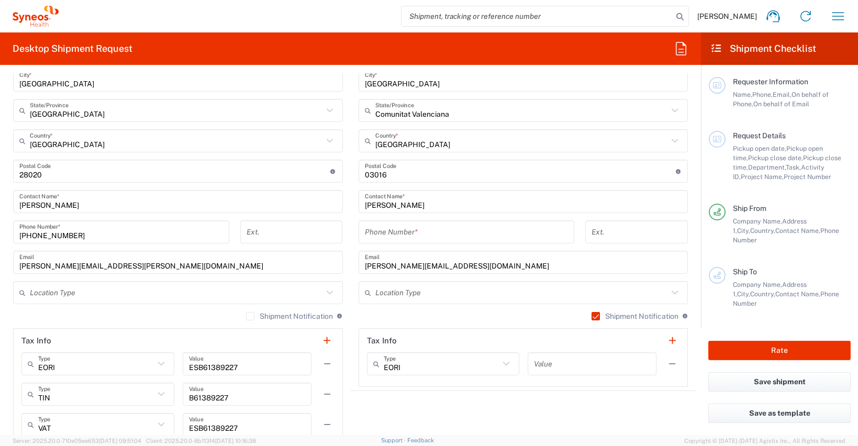
scroll to position [617, 0]
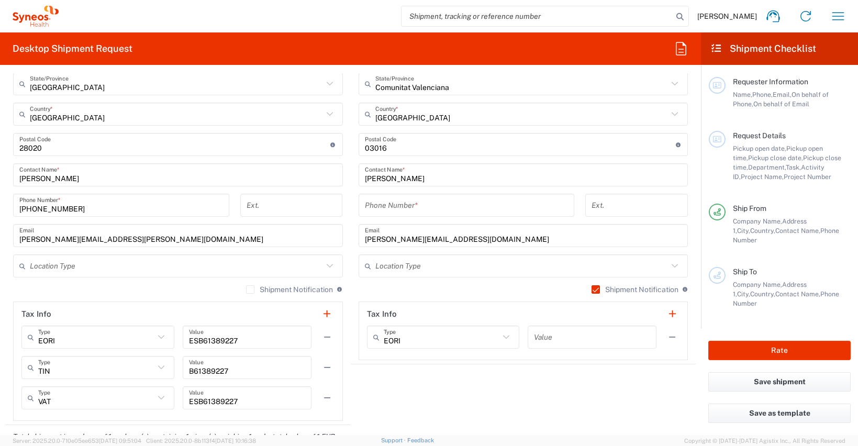
type input "[PERSON_NAME]"
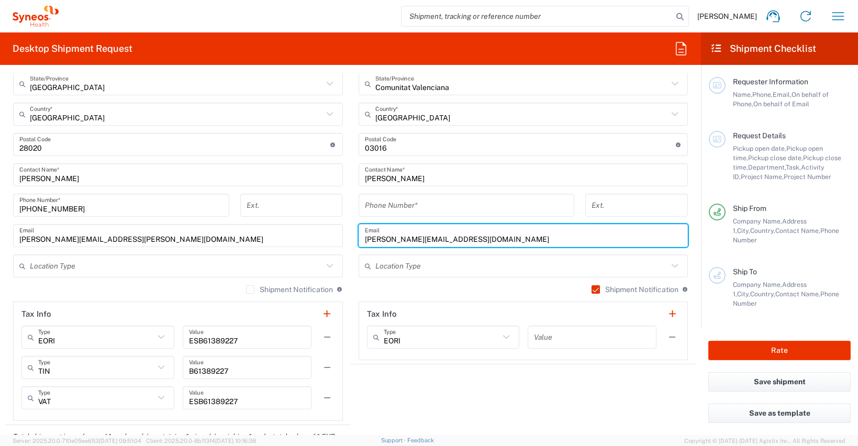
drag, startPoint x: 475, startPoint y: 238, endPoint x: 348, endPoint y: 235, distance: 127.3
click at [351, 235] on main "Location [PERSON_NAME] LLC-[GEOGRAPHIC_DATA] [GEOGRAPHIC_DATA] [GEOGRAPHIC_DATA…" at bounding box center [524, 140] width 346 height 440
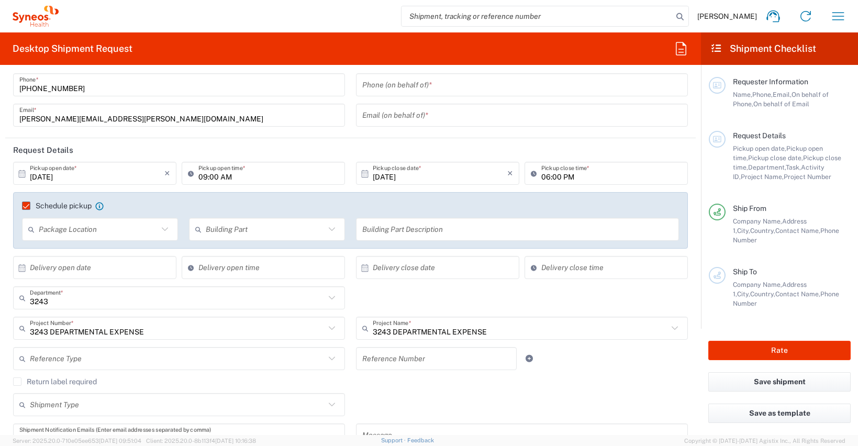
scroll to position [0, 0]
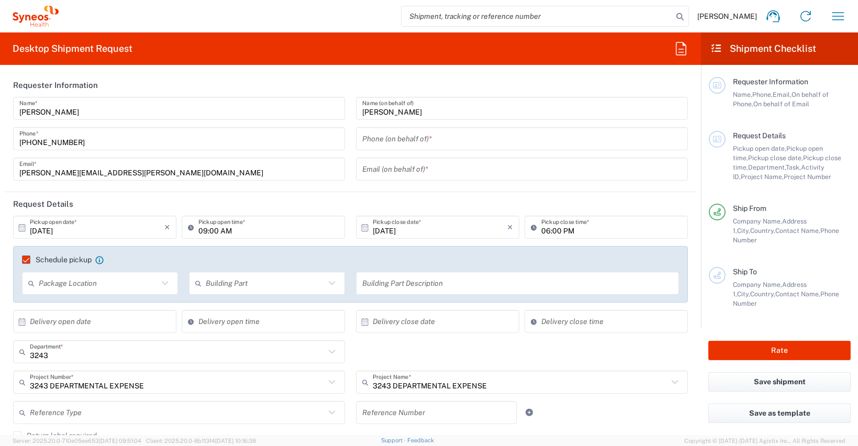
click at [420, 174] on input "text" at bounding box center [521, 169] width 319 height 18
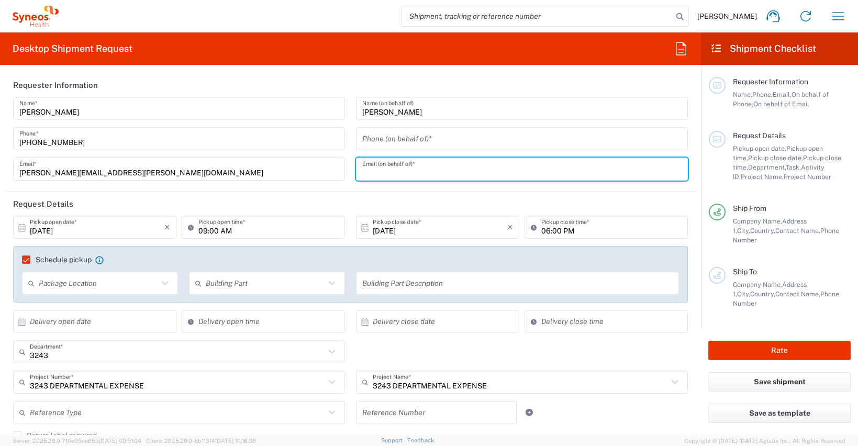
paste input "[PERSON_NAME][EMAIL_ADDRESS][DOMAIN_NAME]"
type input "[PERSON_NAME][EMAIL_ADDRESS][DOMAIN_NAME]"
click at [526, 135] on input "tel" at bounding box center [521, 139] width 319 height 18
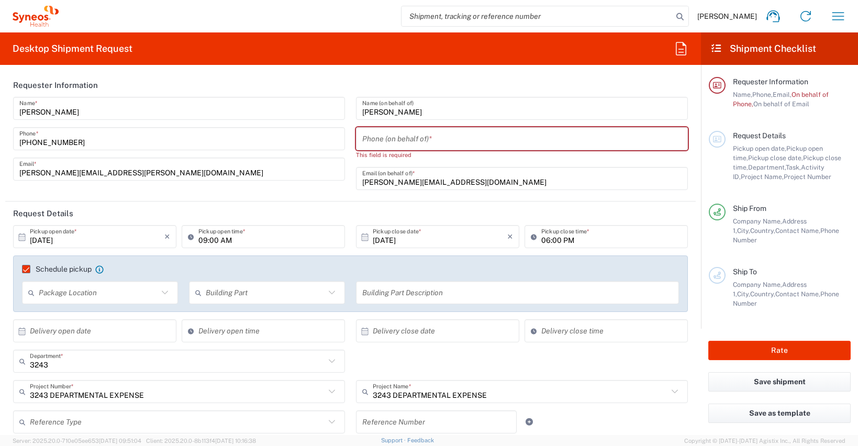
click at [543, 358] on div "3243 Department * 3243 3000 3100 3109 3110 3111 3112 3125 3130 3135 3136 3150 3…" at bounding box center [351, 365] width 686 height 30
click at [415, 142] on input "tel" at bounding box center [521, 139] width 319 height 18
paste input "671602324"
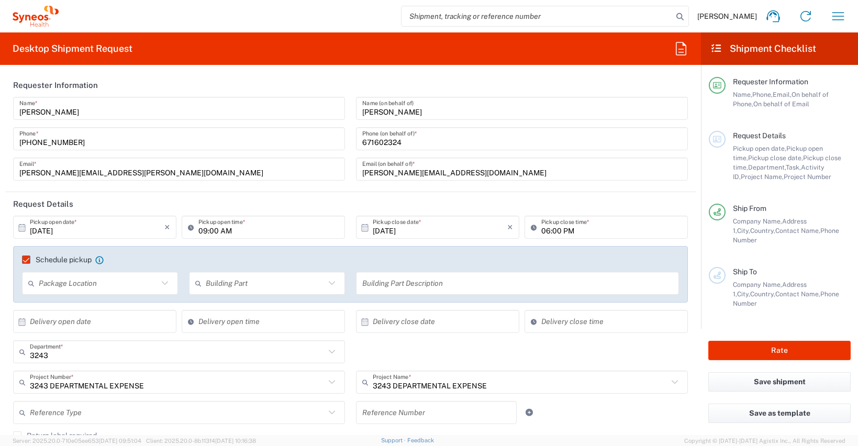
click at [356, 142] on div "671602324 Phone (on behalf of) *" at bounding box center [522, 138] width 332 height 23
drag, startPoint x: 356, startPoint y: 142, endPoint x: 367, endPoint y: 142, distance: 11.0
click at [356, 142] on div "671602324 Phone (on behalf of) *" at bounding box center [522, 138] width 332 height 23
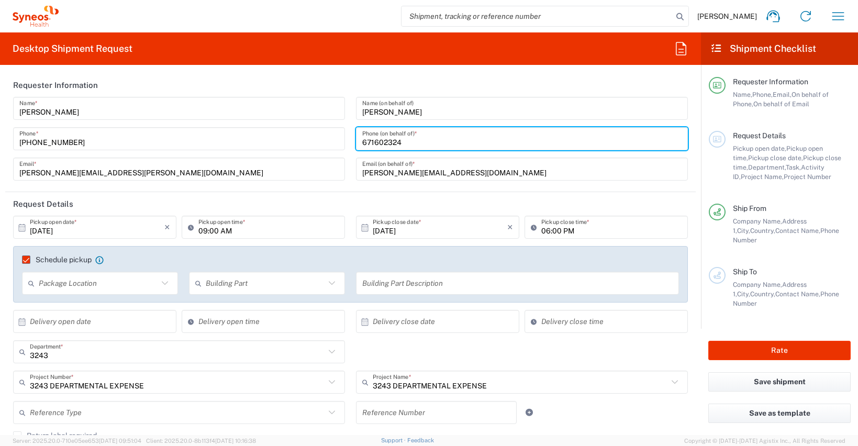
drag, startPoint x: 359, startPoint y: 142, endPoint x: 478, endPoint y: 201, distance: 132.1
click at [362, 142] on input "671602324" at bounding box center [521, 139] width 319 height 18
drag, startPoint x: 422, startPoint y: 143, endPoint x: 357, endPoint y: 140, distance: 65.0
click at [342, 137] on div "[PERSON_NAME] Name * [PHONE_NUMBER] Phone * [PERSON_NAME][EMAIL_ADDRESS][PERSON…" at bounding box center [351, 142] width 686 height 91
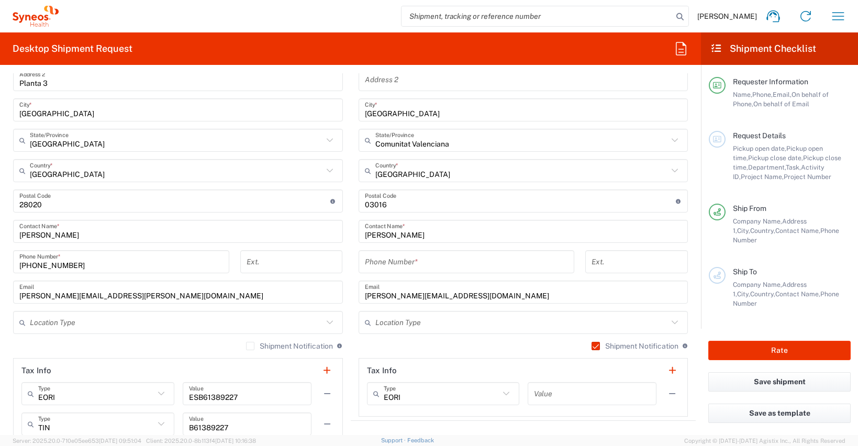
scroll to position [558, 0]
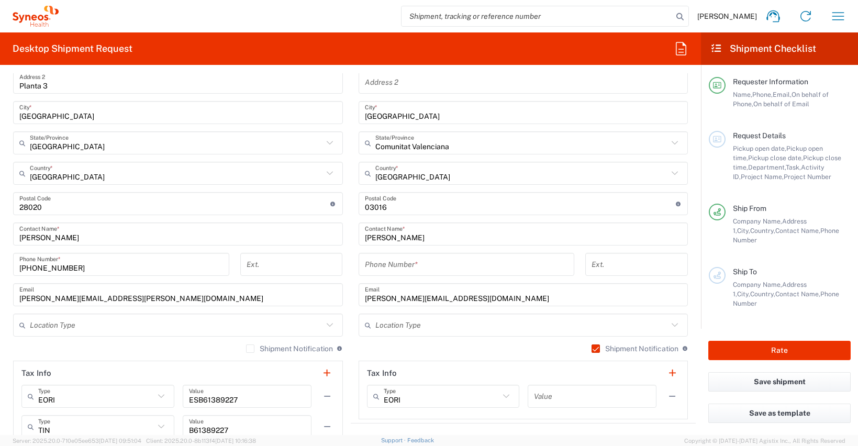
type input "[PHONE_NUMBER]"
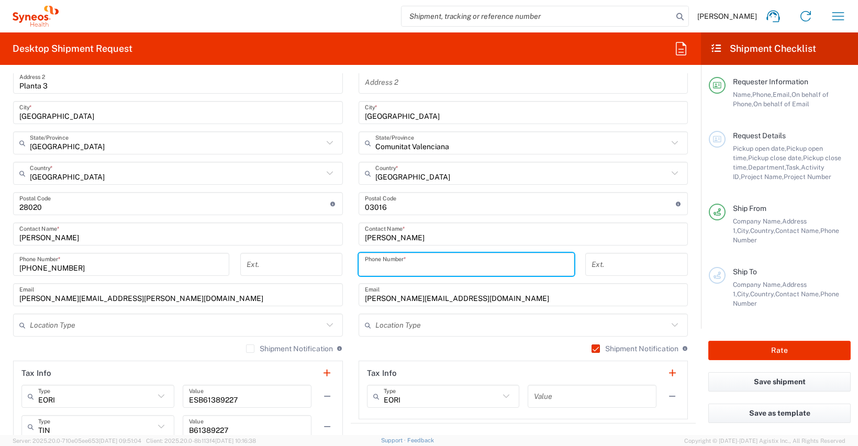
click at [459, 264] on input "tel" at bounding box center [467, 265] width 204 height 18
paste input "[PHONE_NUMBER]"
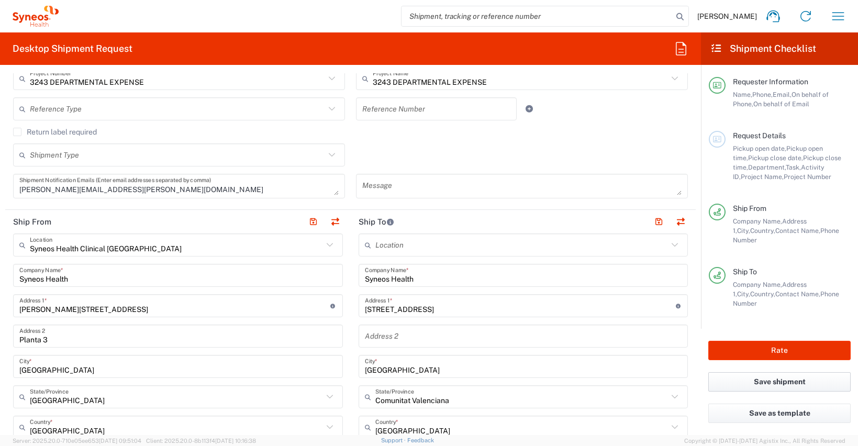
scroll to position [296, 0]
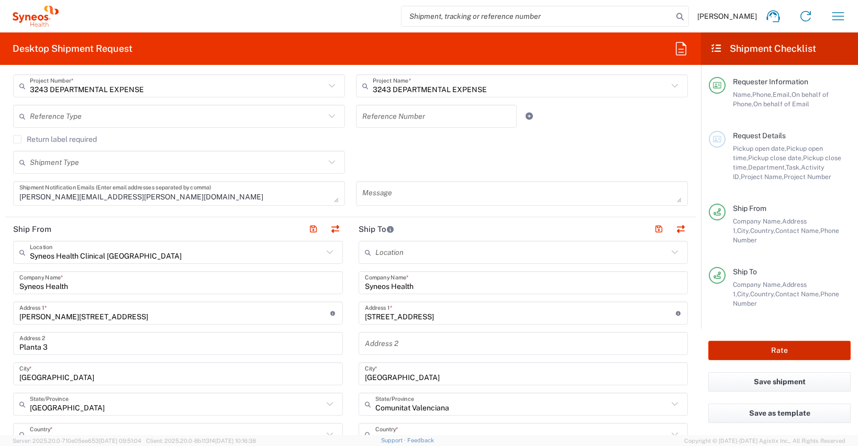
type input "[PHONE_NUMBER]"
click at [774, 350] on button "Rate" at bounding box center [779, 350] width 142 height 19
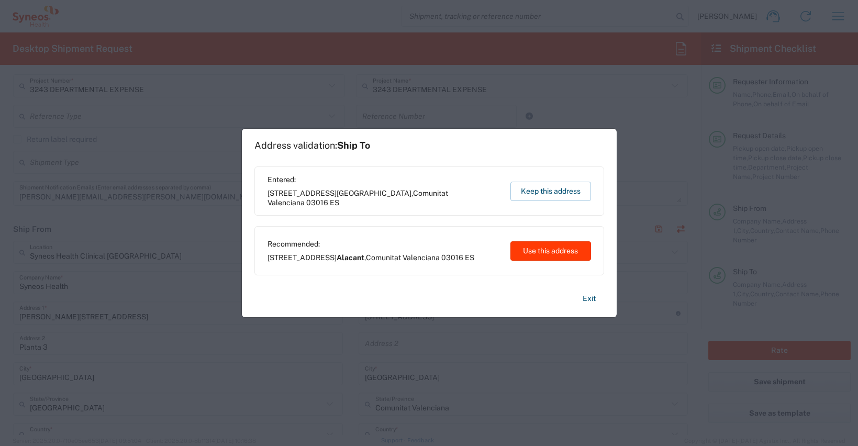
click at [532, 255] on button "Use this address" at bounding box center [551, 250] width 81 height 19
type input "Alacant"
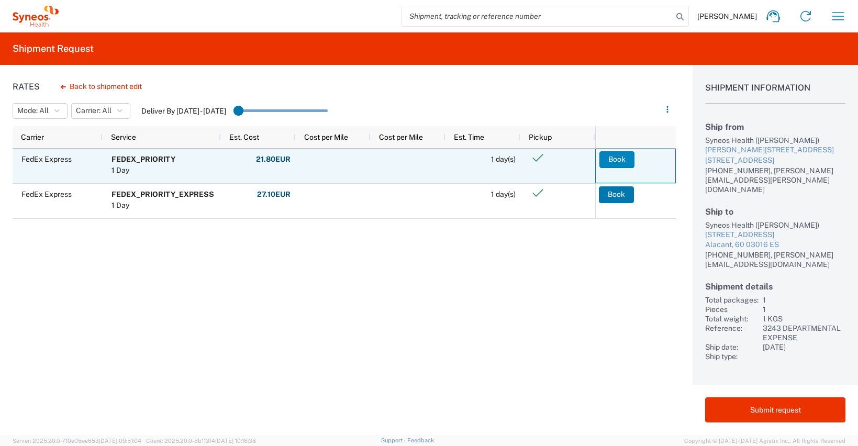
click at [618, 160] on button "Book" at bounding box center [617, 159] width 35 height 17
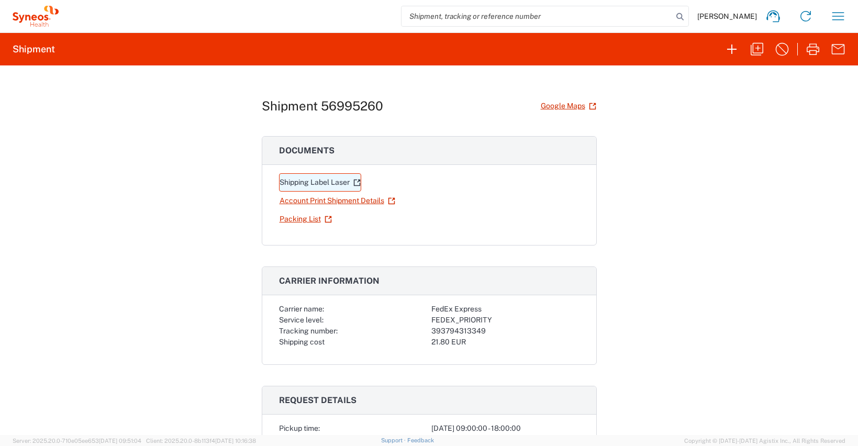
click at [309, 183] on link "Shipping Label Laser" at bounding box center [320, 182] width 82 height 18
